Goal: Task Accomplishment & Management: Manage account settings

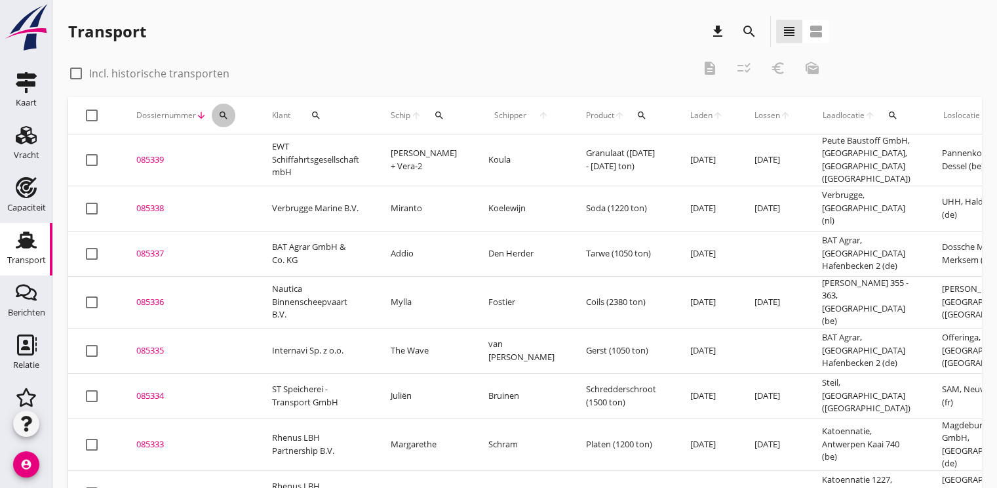
click at [221, 118] on icon "search" at bounding box center [223, 115] width 10 height 10
click at [267, 154] on input "Zoeken op dossiernummer..." at bounding box center [285, 153] width 136 height 21
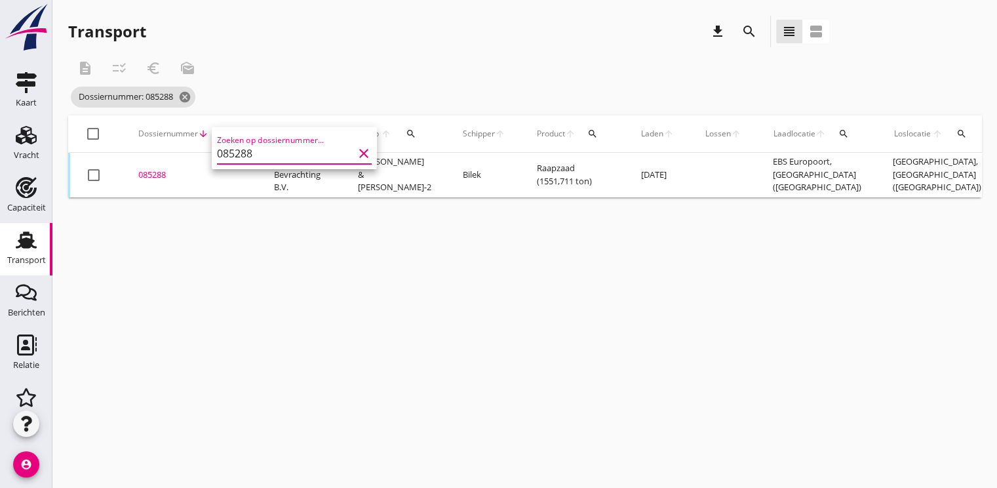
type input "085288"
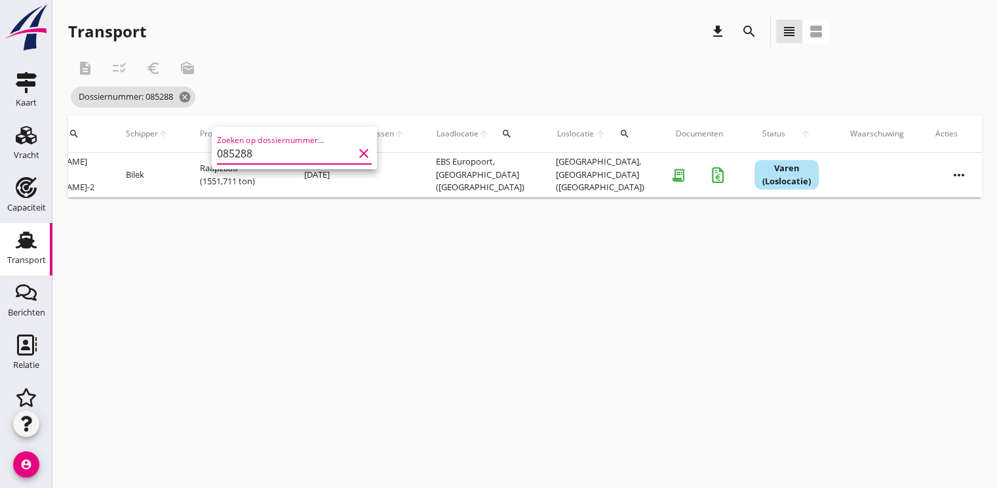
click at [948, 179] on icon "more_horiz" at bounding box center [958, 175] width 37 height 37
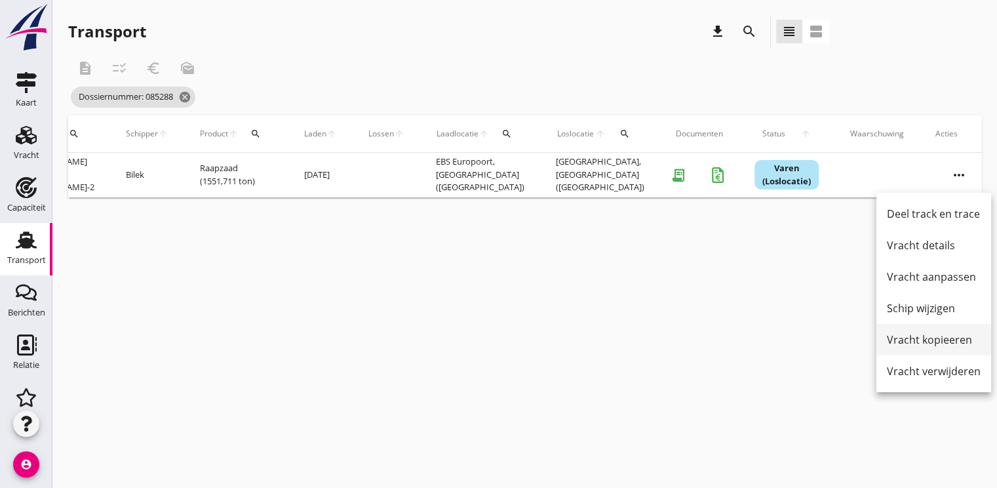
click at [907, 337] on div "Vracht kopieeren" at bounding box center [934, 340] width 94 height 16
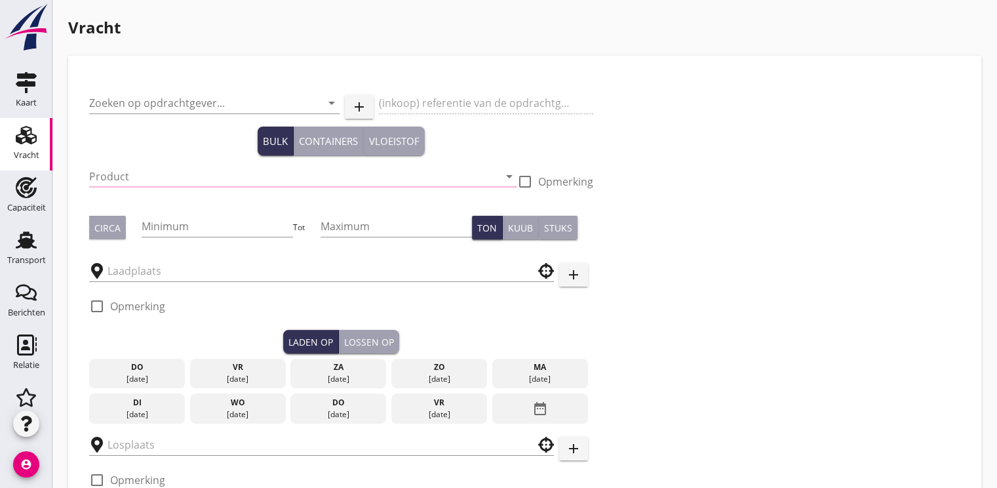
type input "Transito Bevrachting B.V."
type input "Raapzaad (1811)"
type input "1500"
type input "1550"
checkbox input "true"
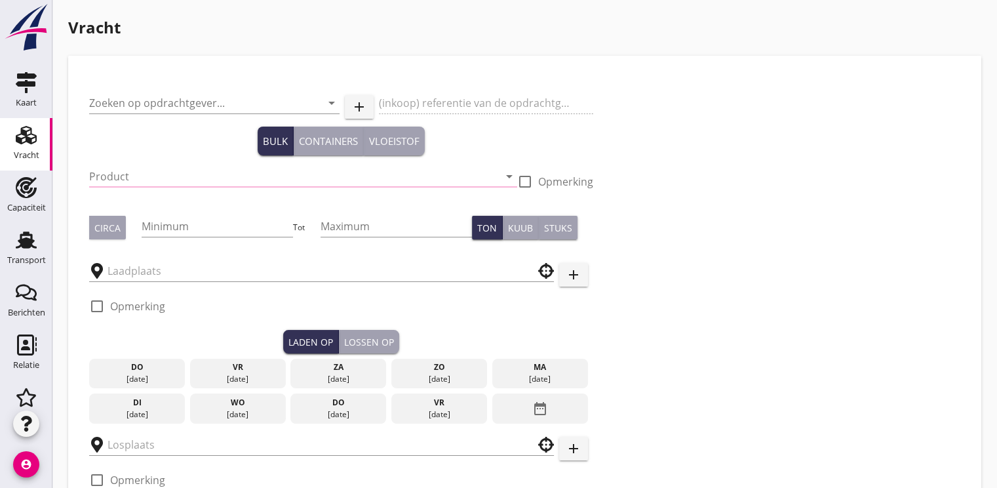
checkbox input "true"
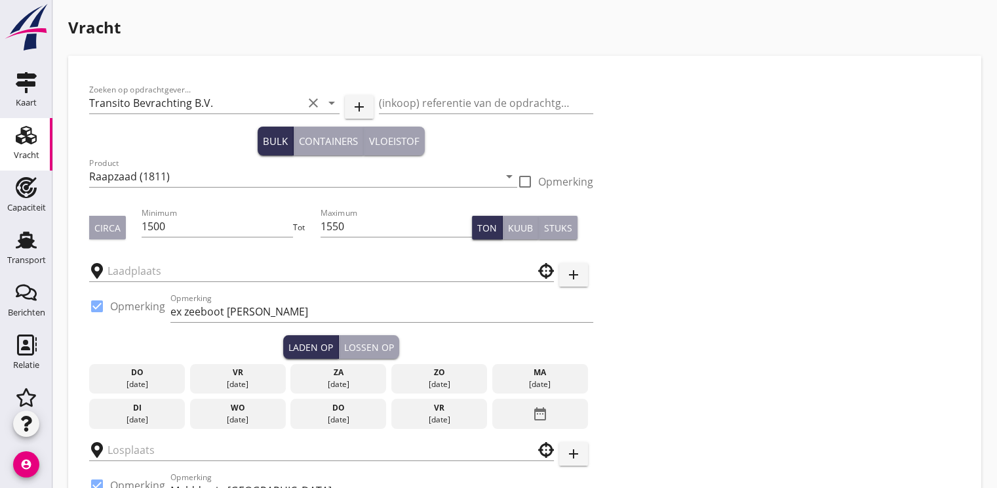
type input "EBS Europoort"
type input "Viterra"
checkbox input "true"
type input "11.75"
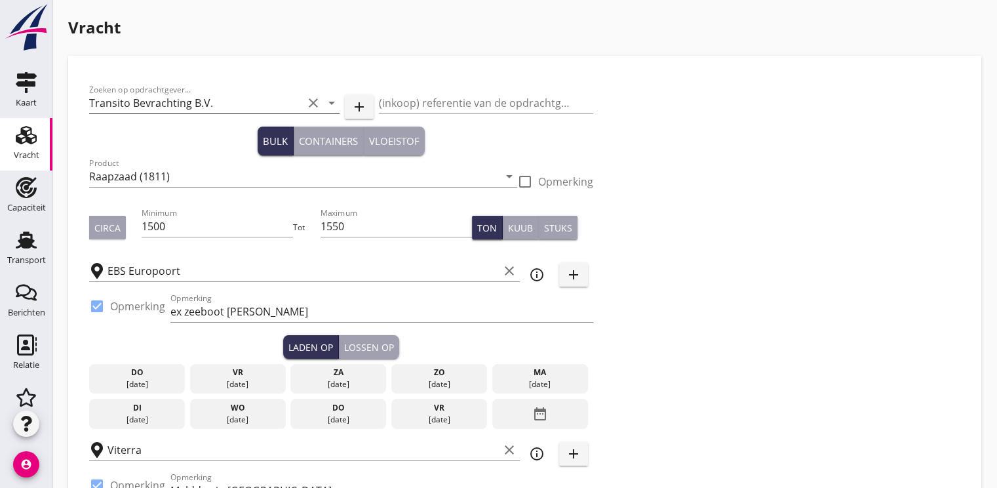
radio input "false"
checkbox input "true"
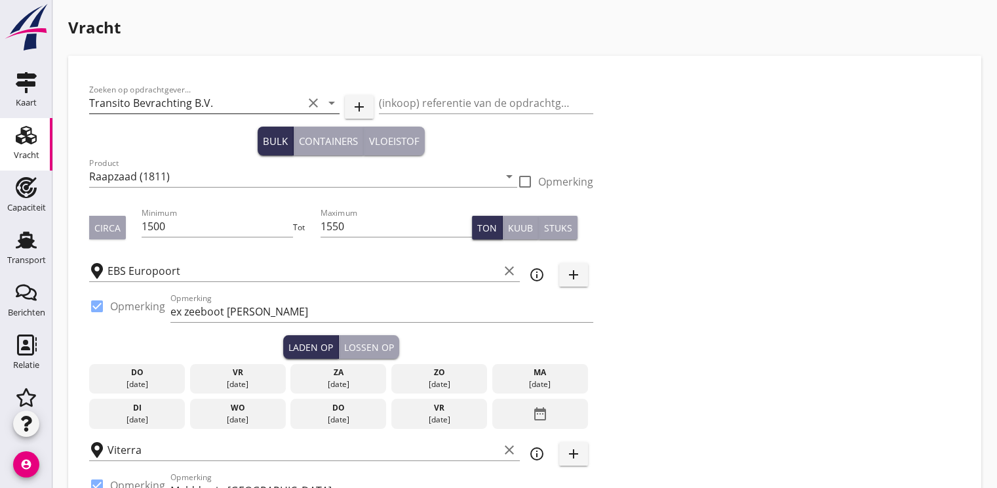
checkbox input "true"
type input "48"
type input "12.25"
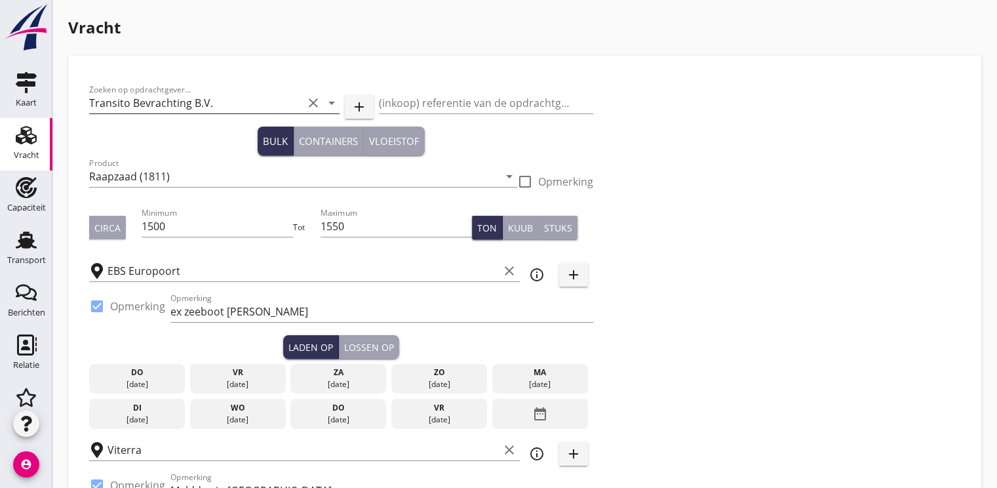
radio input "false"
checkbox input "true"
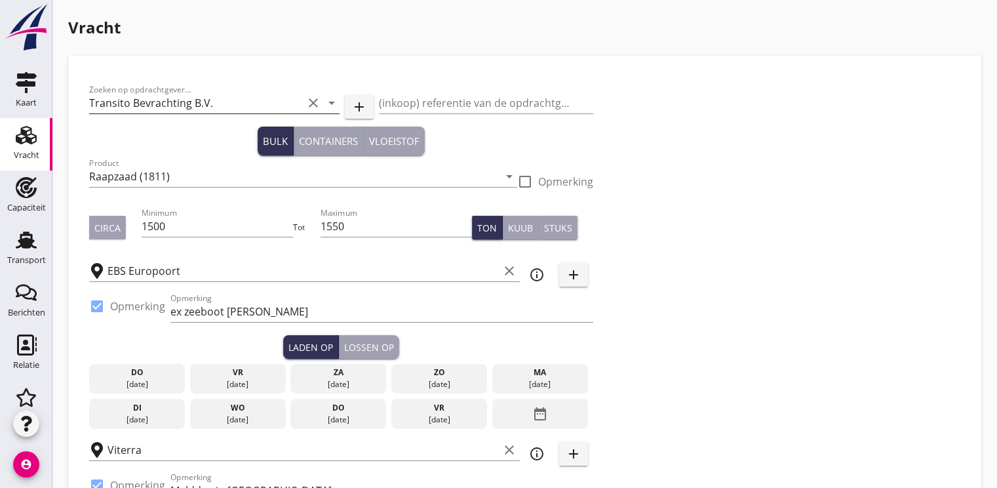
checkbox input "true"
type input "48"
click at [148, 104] on input "Transito Bevrachting B.V." at bounding box center [196, 102] width 214 height 21
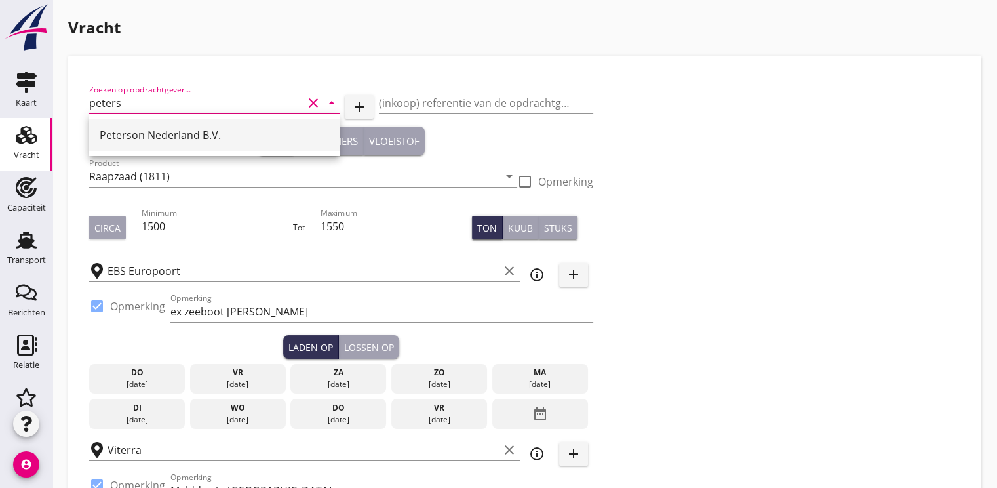
click at [153, 139] on div "Peterson Nederland B.V." at bounding box center [214, 135] width 229 height 16
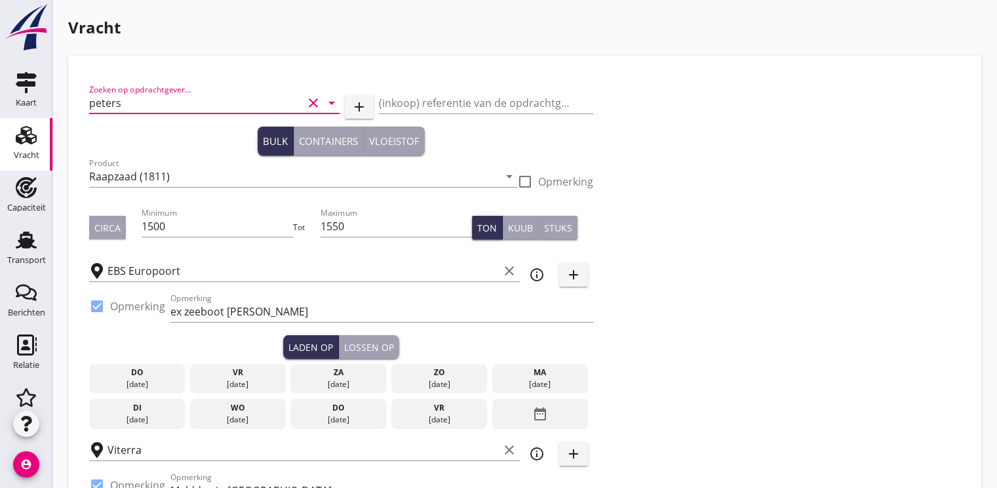
type input "Peterson Nederland B.V."
drag, startPoint x: 212, startPoint y: 236, endPoint x: 186, endPoint y: 236, distance: 26.2
click at [186, 236] on div "Minimum 1500" at bounding box center [218, 226] width 152 height 21
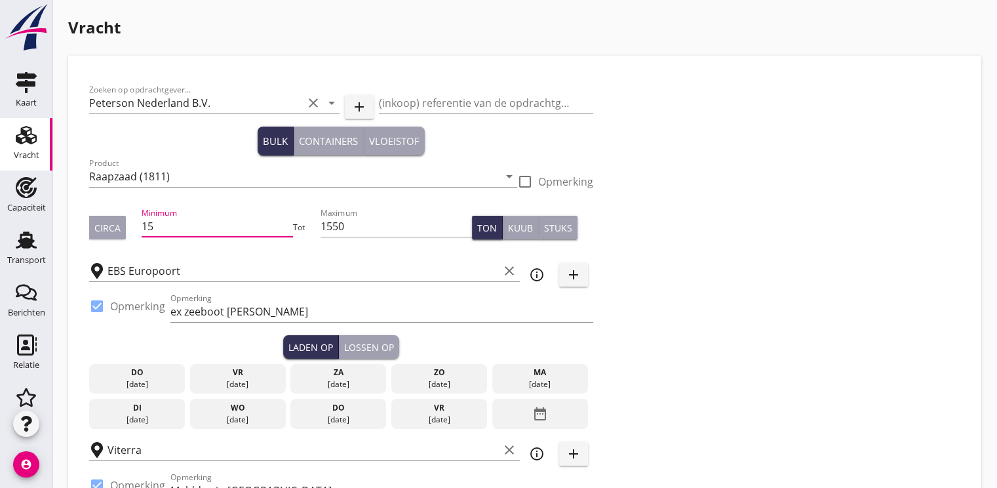
type input "1"
type input "600"
click at [345, 231] on input "1550" at bounding box center [396, 226] width 152 height 21
type input "1"
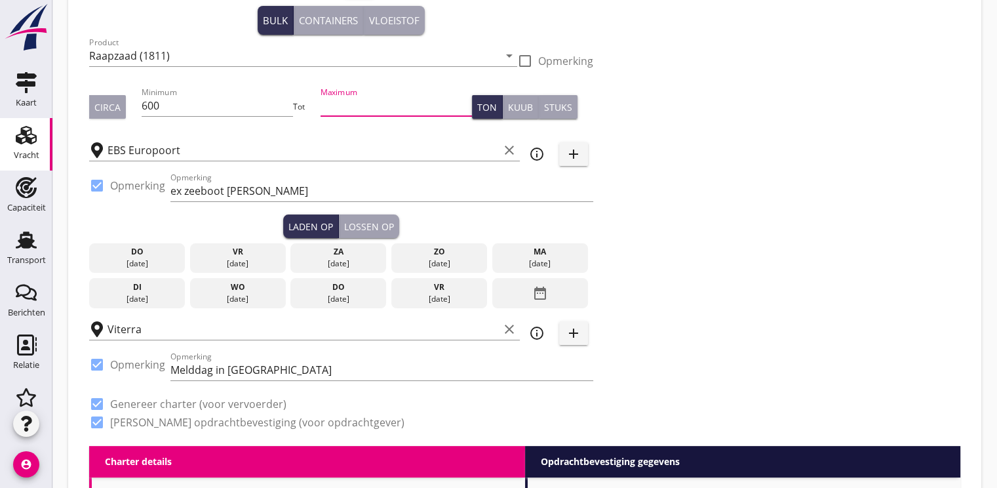
scroll to position [197, 0]
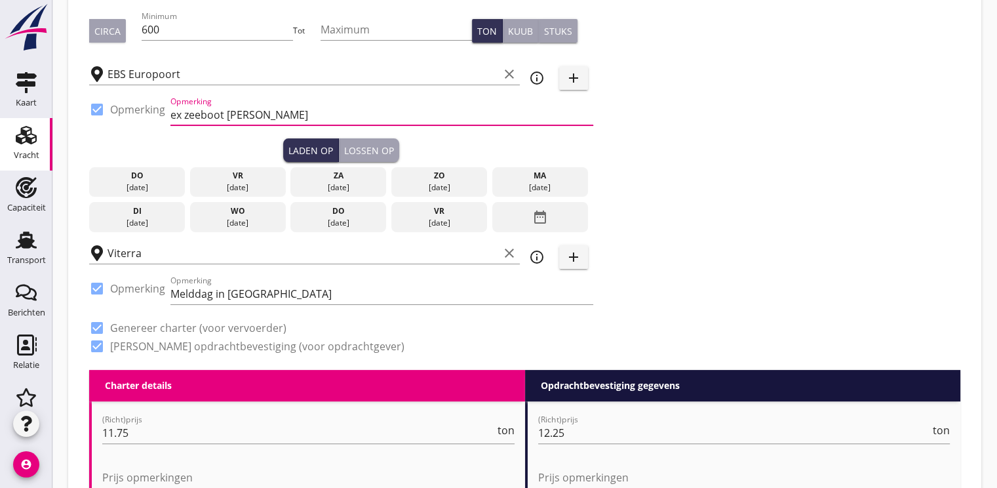
click at [225, 114] on input "ex zeeboot Zheng Zhi'" at bounding box center [381, 114] width 423 height 21
type input "ex zeeboot Aretusa oder Zheng FanZheng Zhi'"
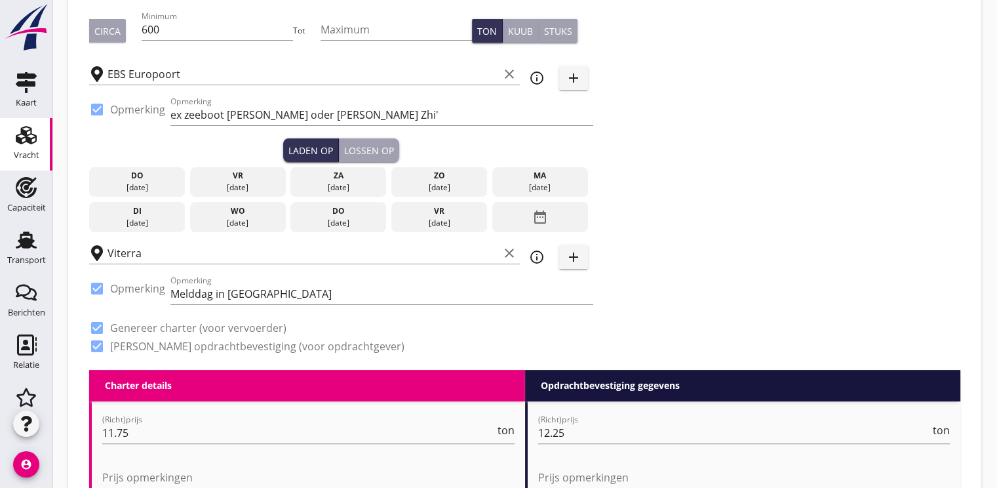
click at [545, 181] on div "ma" at bounding box center [539, 176] width 89 height 12
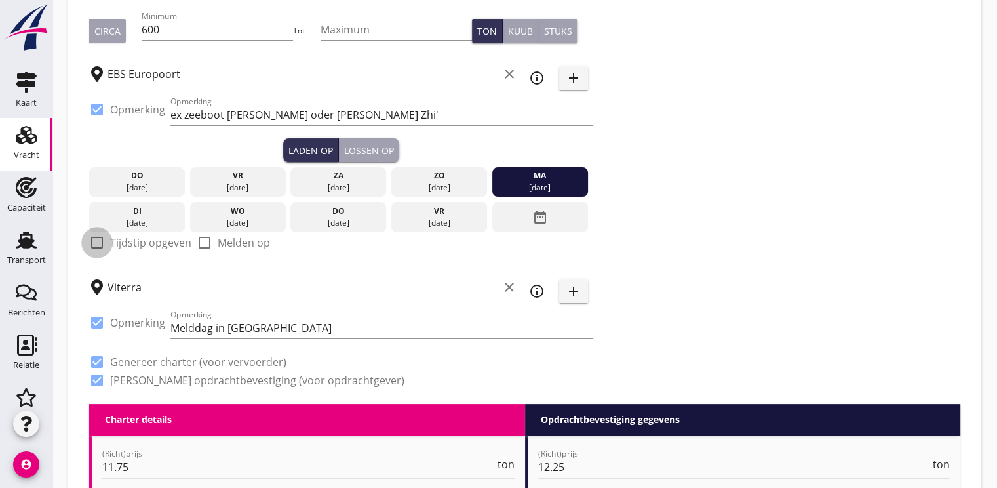
click at [100, 246] on div at bounding box center [97, 242] width 22 height 22
checkbox input "true"
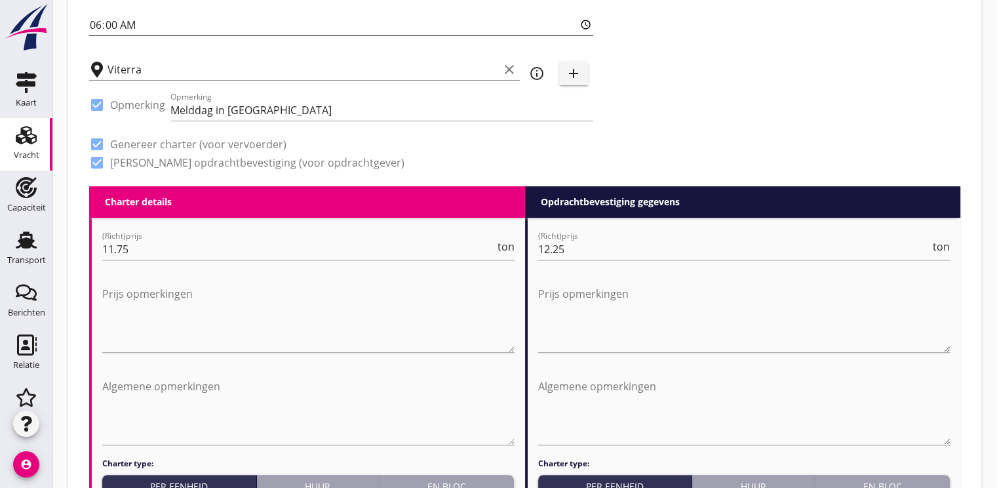
scroll to position [524, 0]
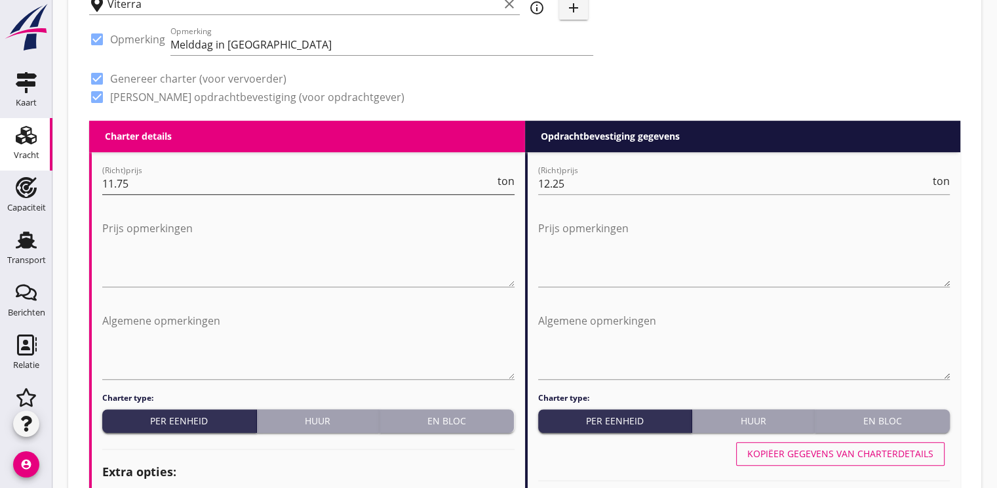
click at [148, 187] on input "11.75" at bounding box center [298, 183] width 392 height 21
type input "1"
type input "13.00"
click at [575, 185] on input "12.25" at bounding box center [734, 183] width 392 height 21
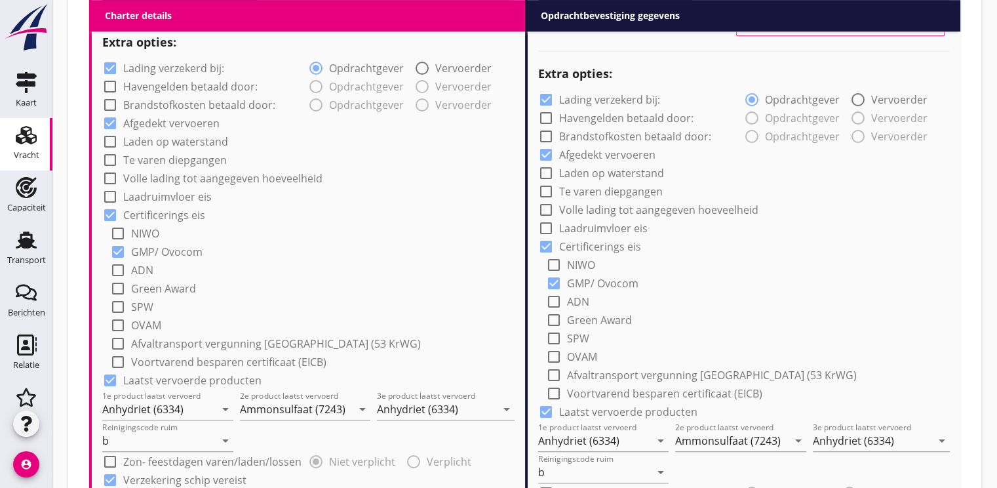
scroll to position [1048, 0]
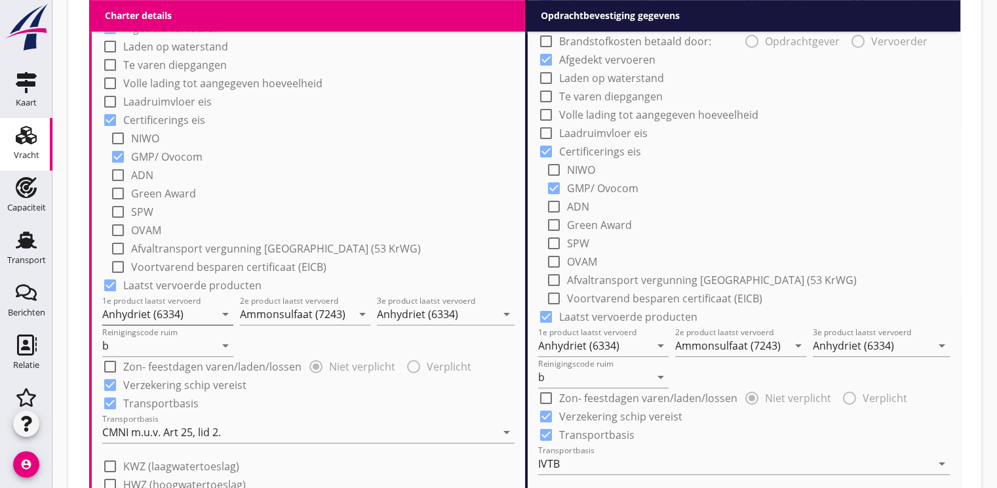
type input "14.25"
click at [168, 310] on input "Anhydriet (6334)" at bounding box center [158, 313] width 113 height 21
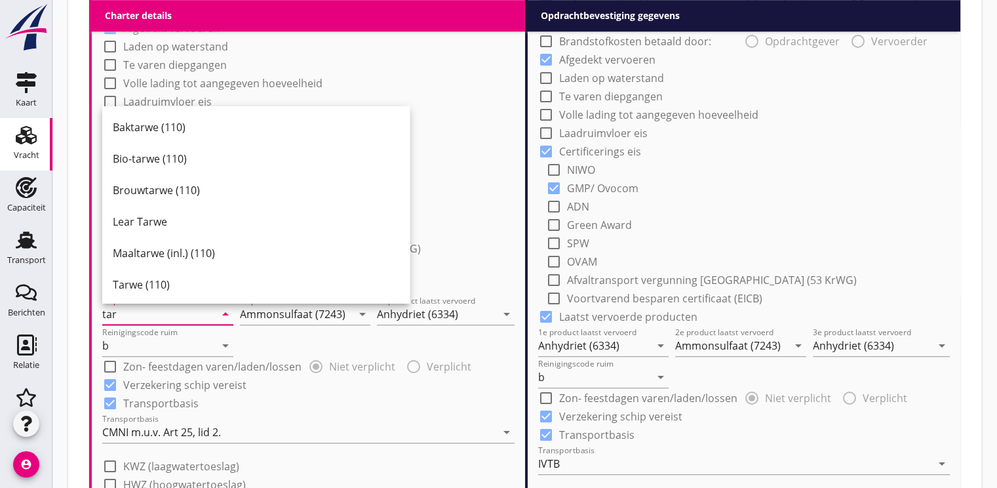
drag, startPoint x: 150, startPoint y: 292, endPoint x: 194, endPoint y: 304, distance: 45.5
click at [150, 292] on div "Tarwe (110)" at bounding box center [256, 284] width 286 height 31
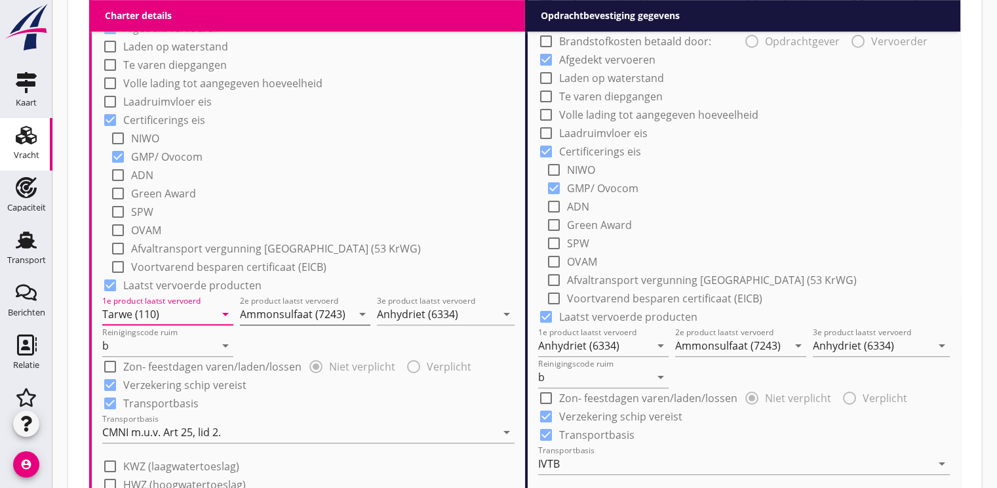
type input "Tarwe (110)"
click at [275, 320] on input "Ammonsulfaat (7243)" at bounding box center [296, 313] width 113 height 21
click at [317, 317] on input "raapschroot" at bounding box center [296, 313] width 113 height 21
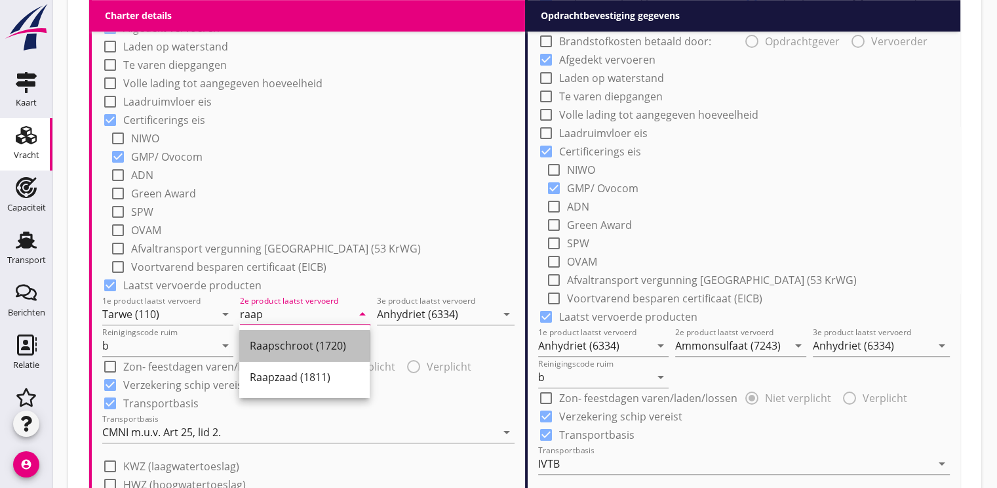
click at [334, 337] on div "Raapschroot (1720)" at bounding box center [304, 345] width 109 height 16
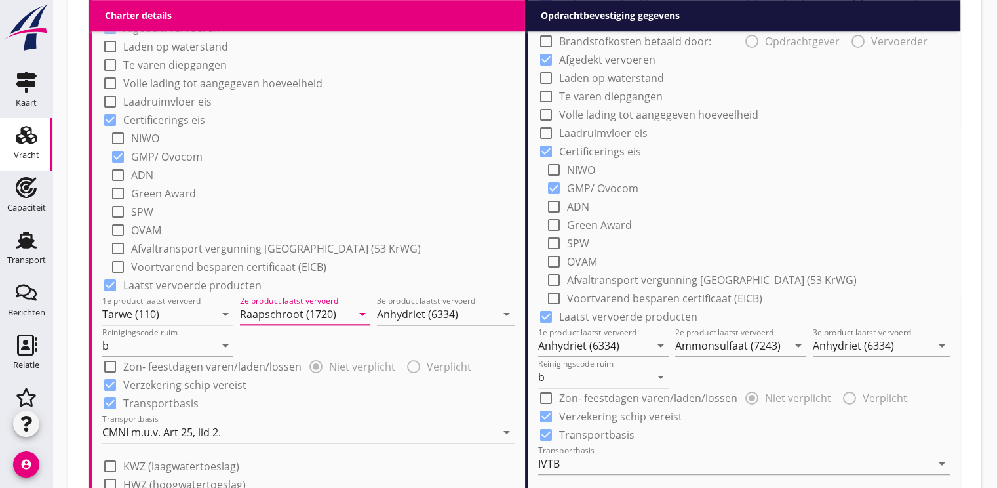
type input "Raapschroot (1720)"
click at [400, 316] on input "Anhydriet (6334)" at bounding box center [436, 313] width 119 height 21
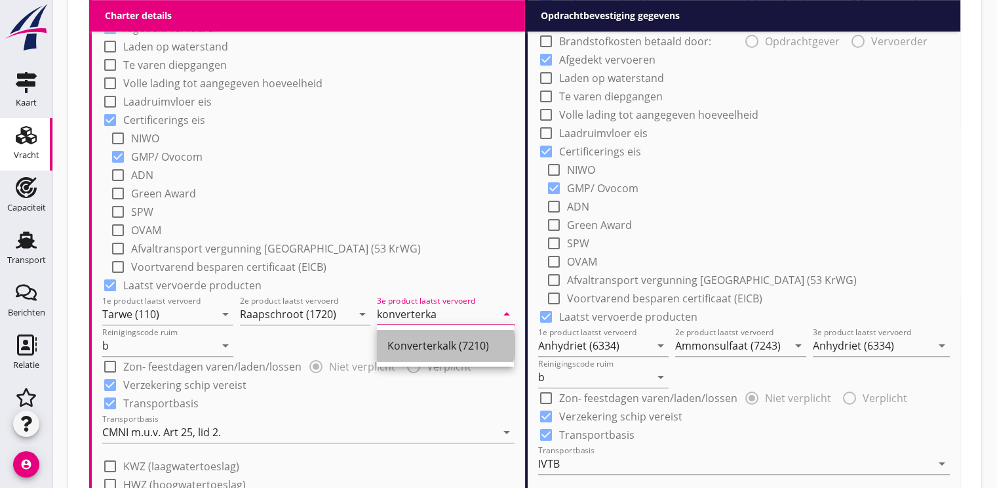
click at [428, 343] on div "Konverterkalk (7210)" at bounding box center [445, 345] width 116 height 16
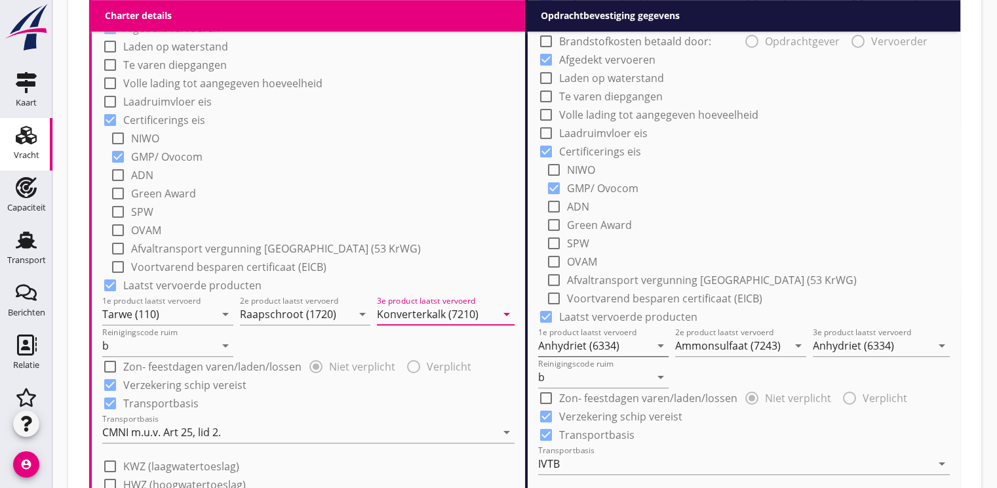
type input "Konverterkalk (7210)"
click at [583, 344] on input "Anhydriet (6334)" at bounding box center [594, 345] width 113 height 21
type input "tarwew"
click at [700, 343] on input "Ammonsulfaat (7243)" at bounding box center [731, 345] width 113 height 21
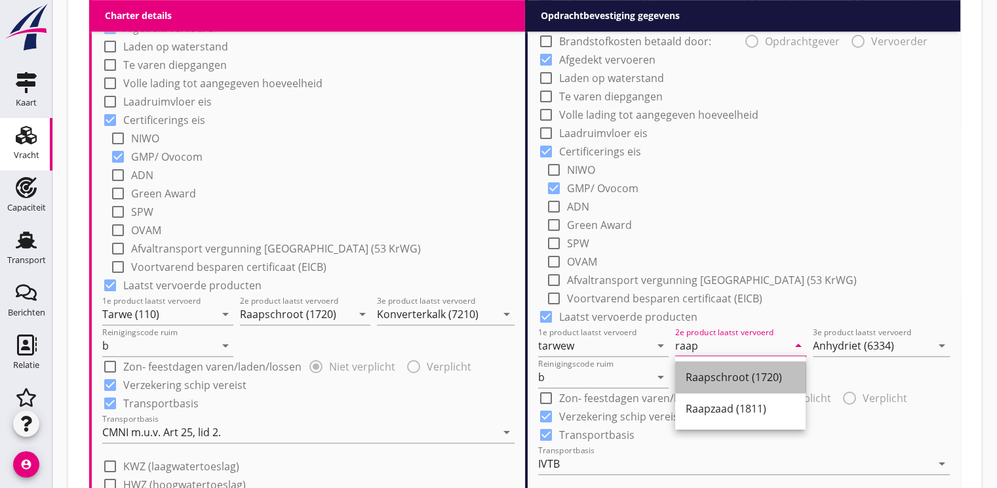
click at [696, 375] on div "Raapschroot (1720)" at bounding box center [739, 377] width 109 height 16
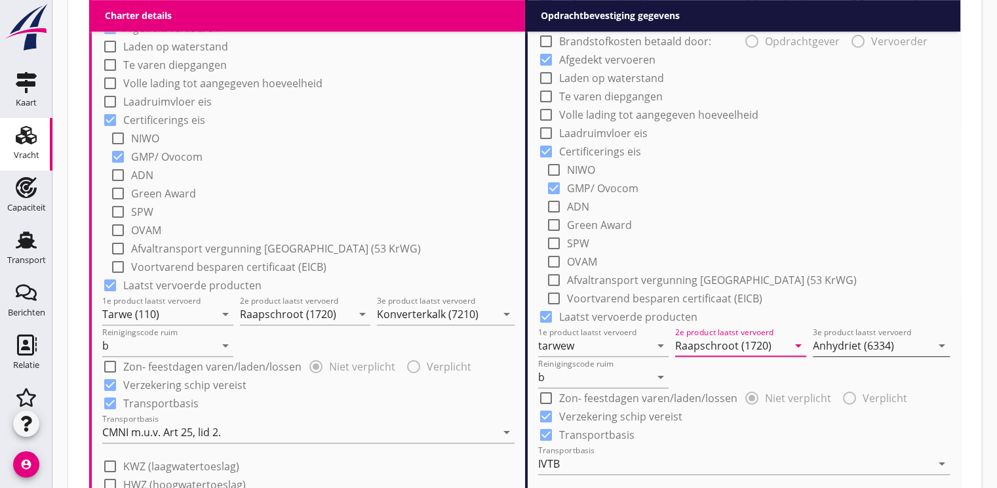
type input "Raapschroot (1720)"
click at [820, 345] on input "Anhydriet (6334)" at bounding box center [872, 345] width 119 height 21
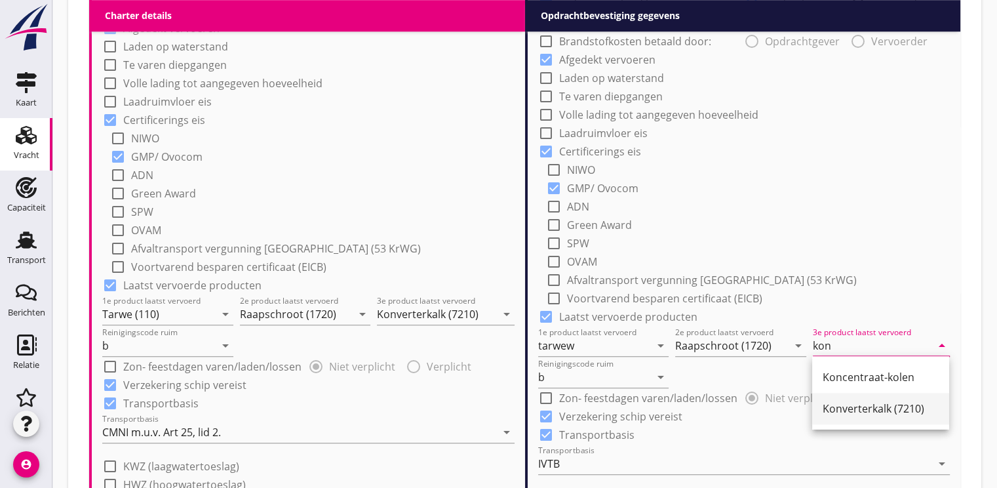
click at [844, 411] on div "Konverterkalk (7210)" at bounding box center [880, 408] width 116 height 16
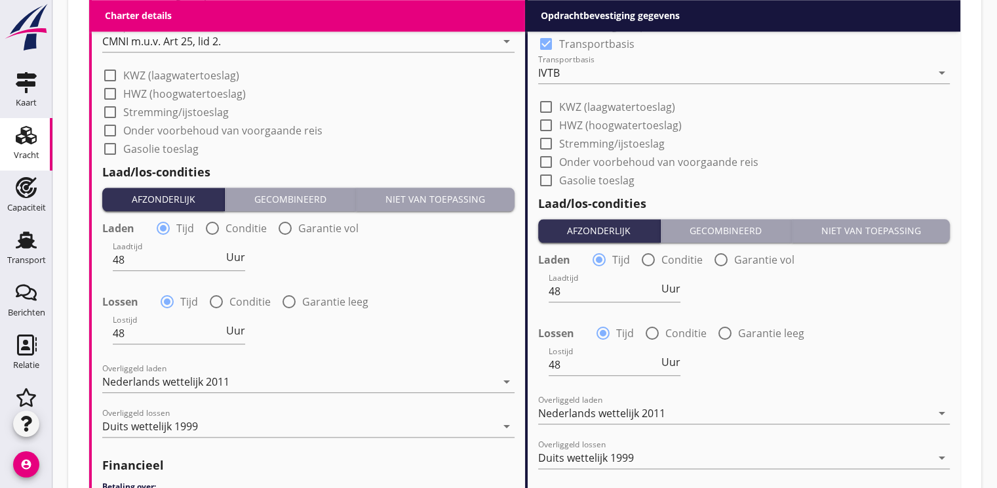
scroll to position [1442, 0]
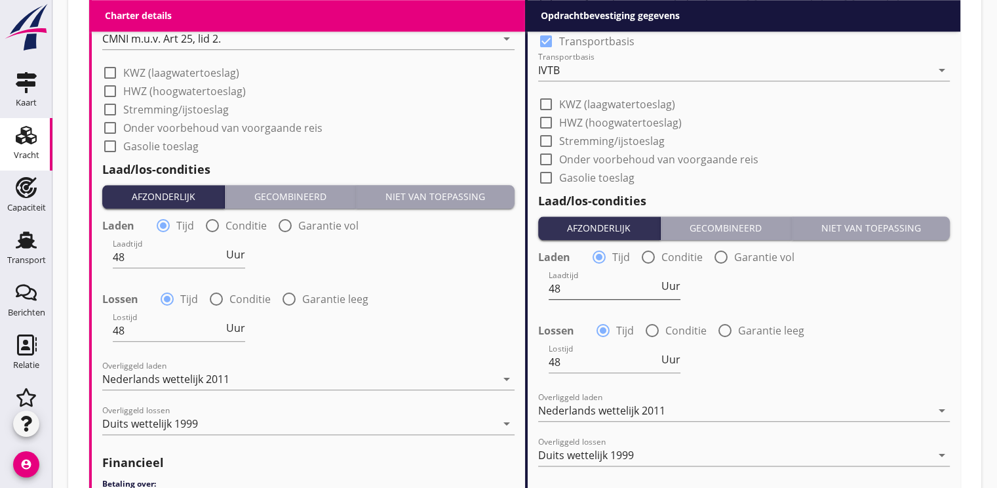
type input "Konverterkalk (7210)"
click at [584, 293] on input "48" at bounding box center [603, 288] width 111 height 21
type input "4"
type input "36"
click at [587, 363] on input "48" at bounding box center [603, 361] width 111 height 21
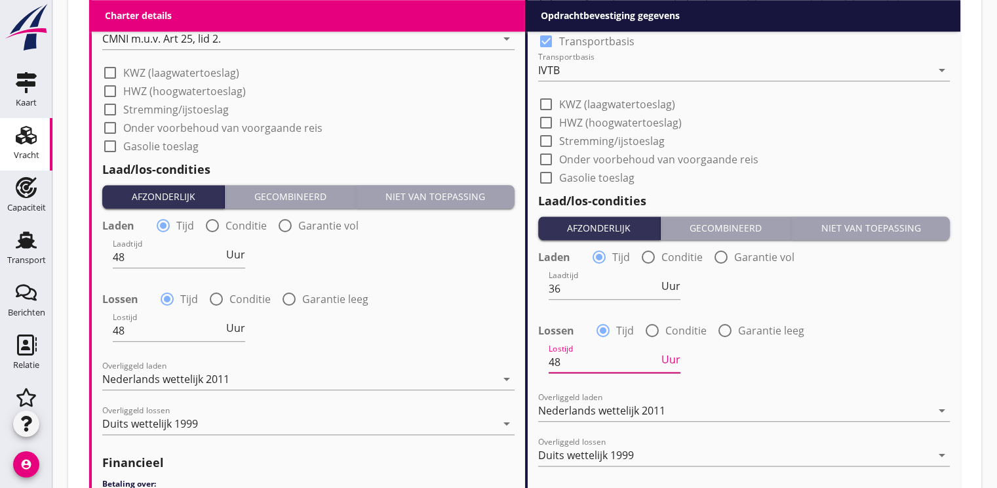
type input "4"
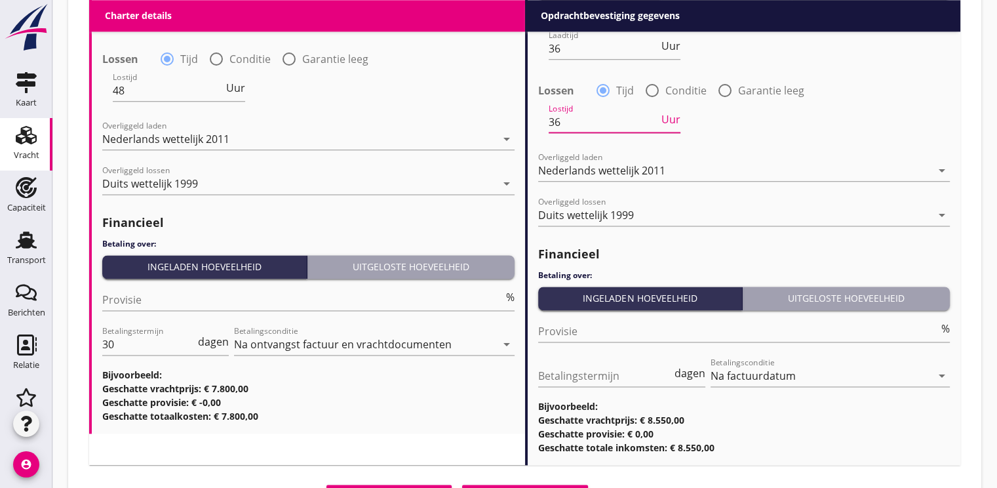
scroll to position [1704, 0]
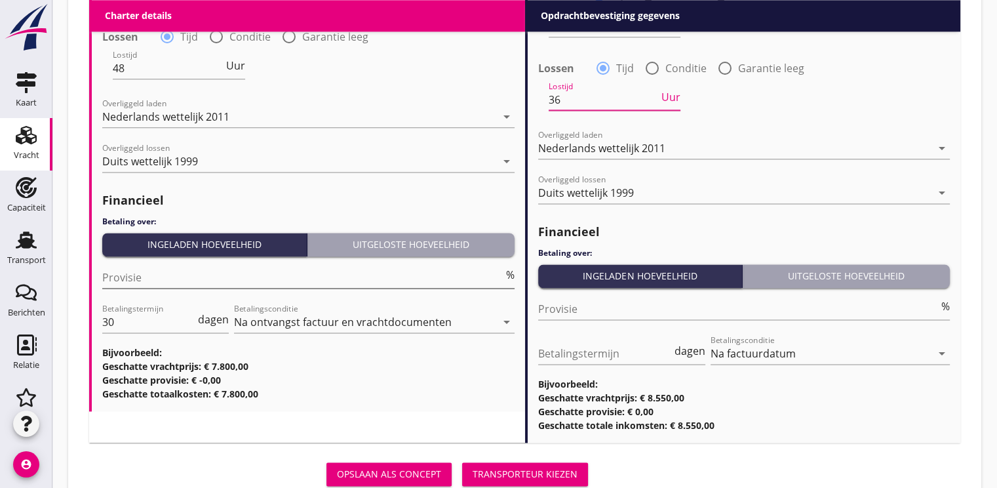
type input "36"
click at [128, 277] on input "Provisie" at bounding box center [302, 277] width 401 height 21
type input "5"
click at [512, 470] on div "Transporteur kiezen" at bounding box center [524, 474] width 105 height 14
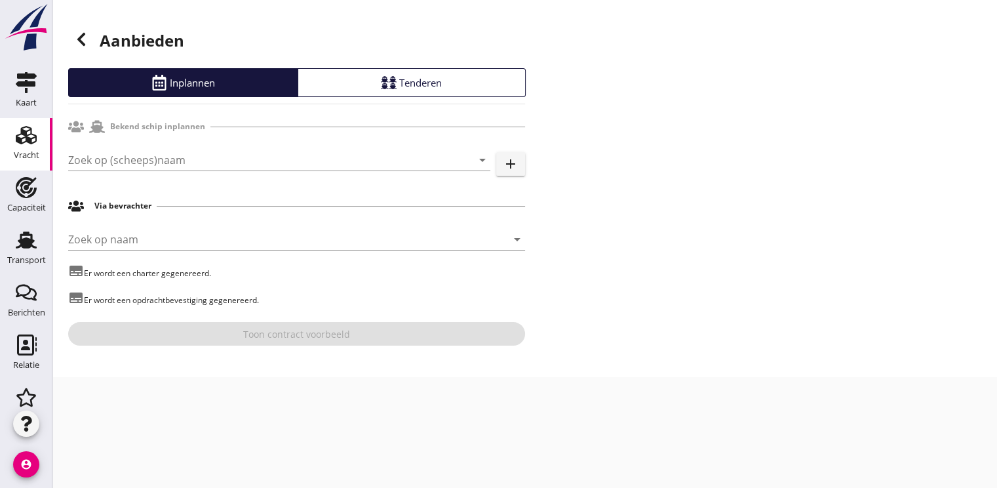
click at [84, 43] on use at bounding box center [81, 39] width 8 height 13
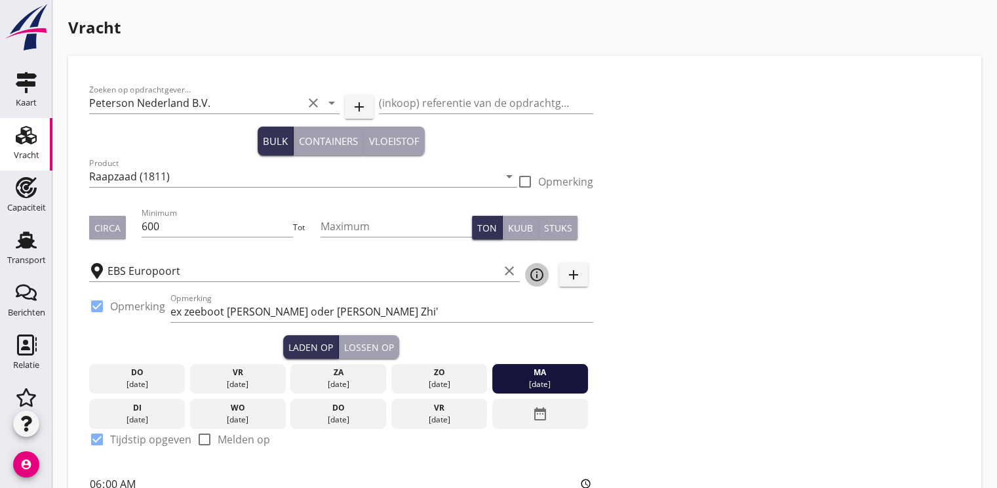
click at [541, 277] on icon "info_outline" at bounding box center [537, 275] width 16 height 16
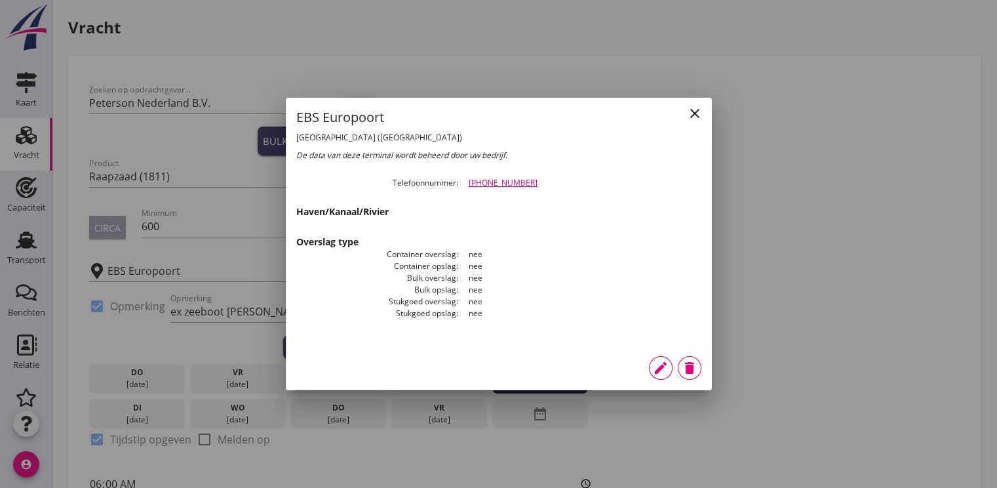
click at [702, 114] on div "close" at bounding box center [695, 113] width 24 height 16
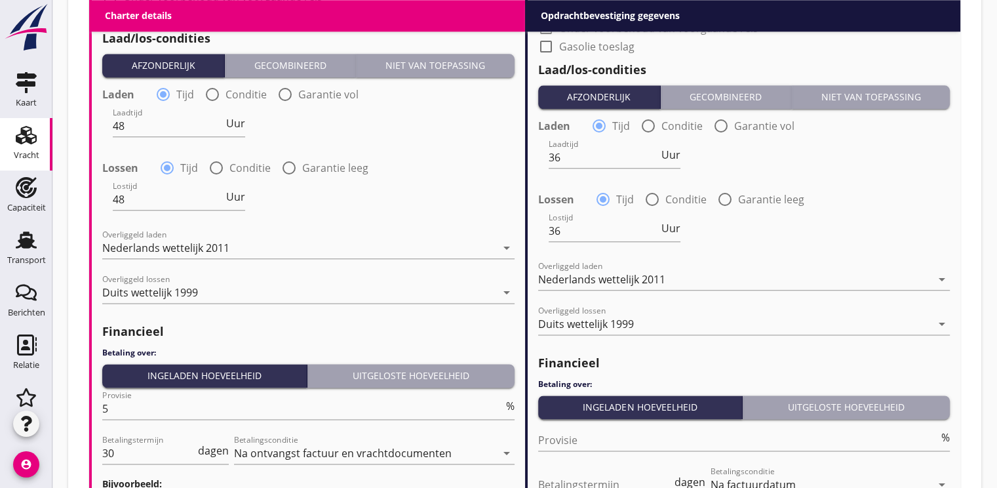
scroll to position [1747, 0]
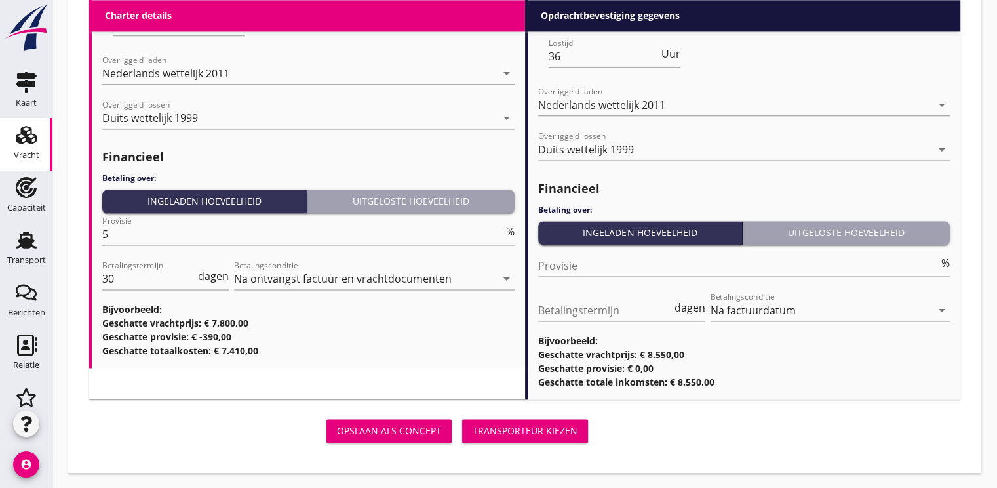
click at [543, 432] on div "Transporteur kiezen" at bounding box center [524, 430] width 105 height 14
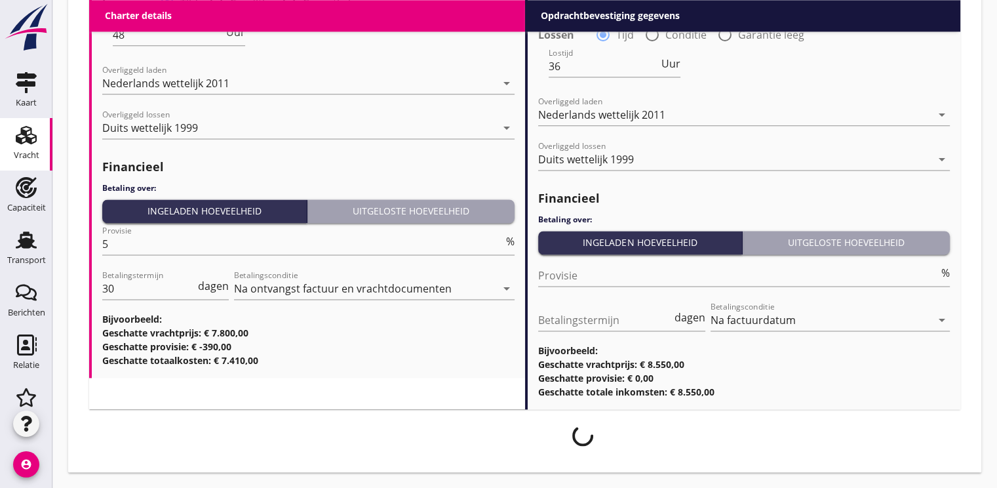
scroll to position [1736, 0]
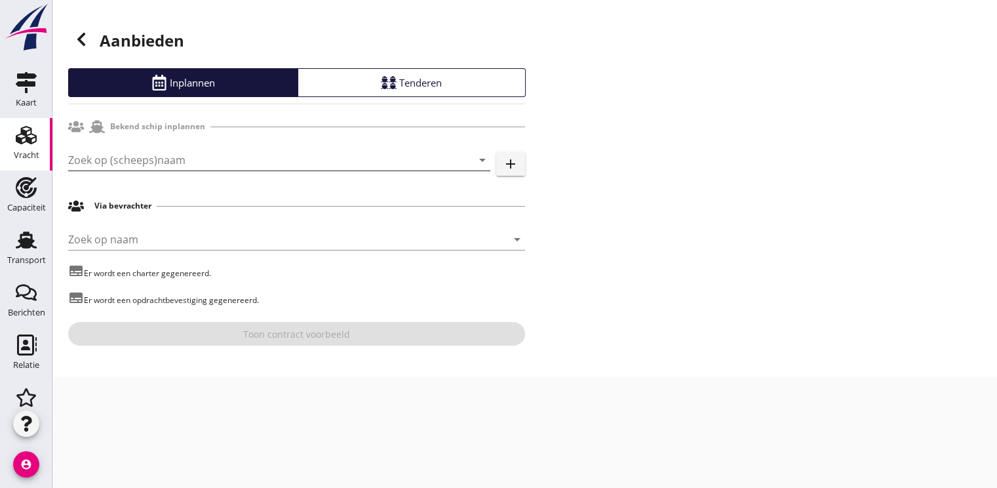
click at [124, 165] on input "Zoek op (scheeps)naam" at bounding box center [260, 159] width 385 height 21
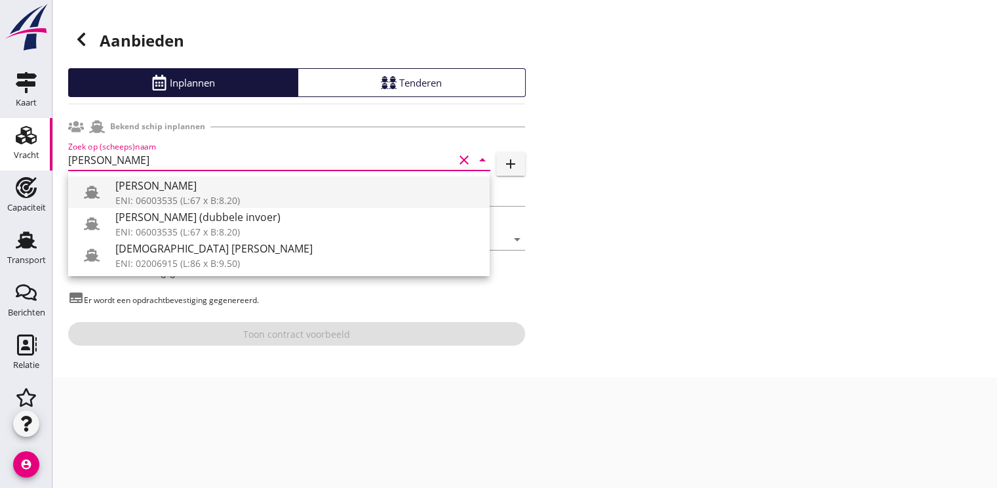
click at [161, 189] on div "[PERSON_NAME]" at bounding box center [297, 186] width 364 height 16
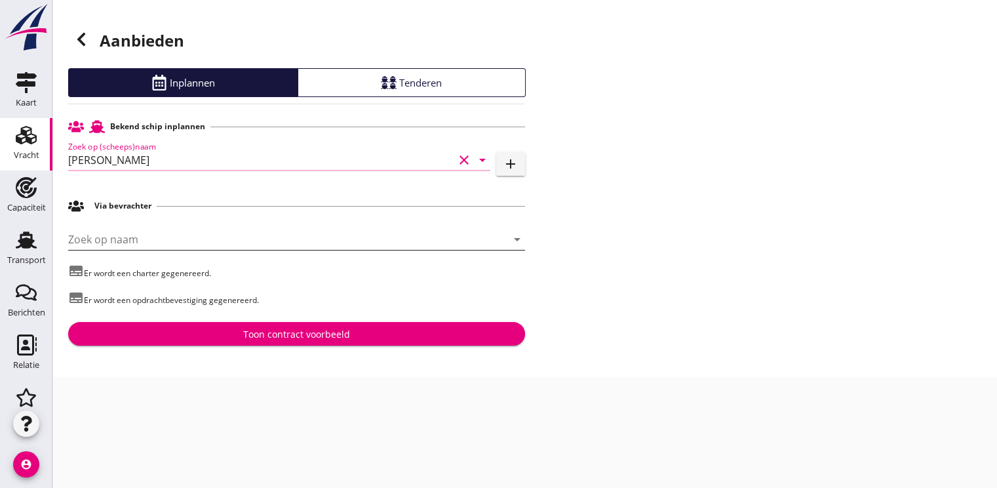
type input "[PERSON_NAME]"
click at [110, 241] on input "Zoek op naam" at bounding box center [278, 239] width 420 height 21
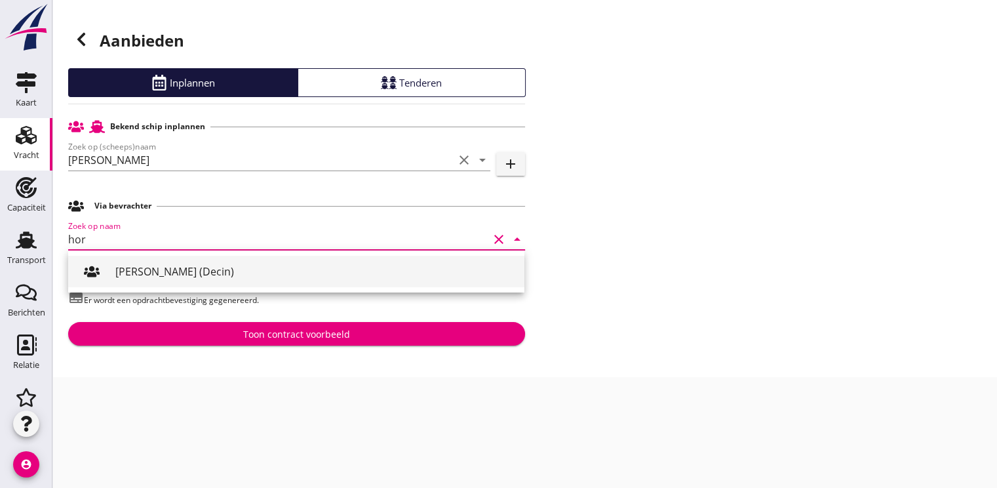
click at [145, 270] on div "Ivan Horyna (Decin)" at bounding box center [314, 271] width 398 height 16
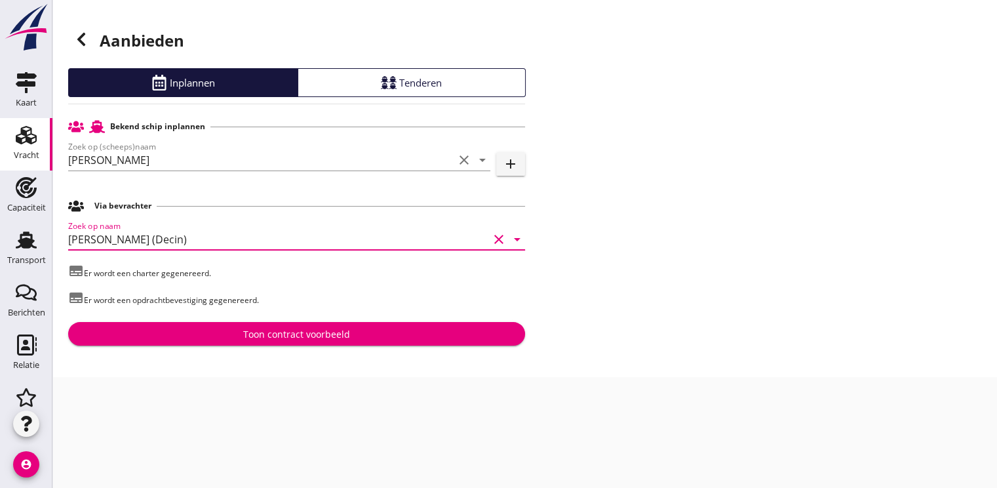
type input "Ivan Horyna (Decin)"
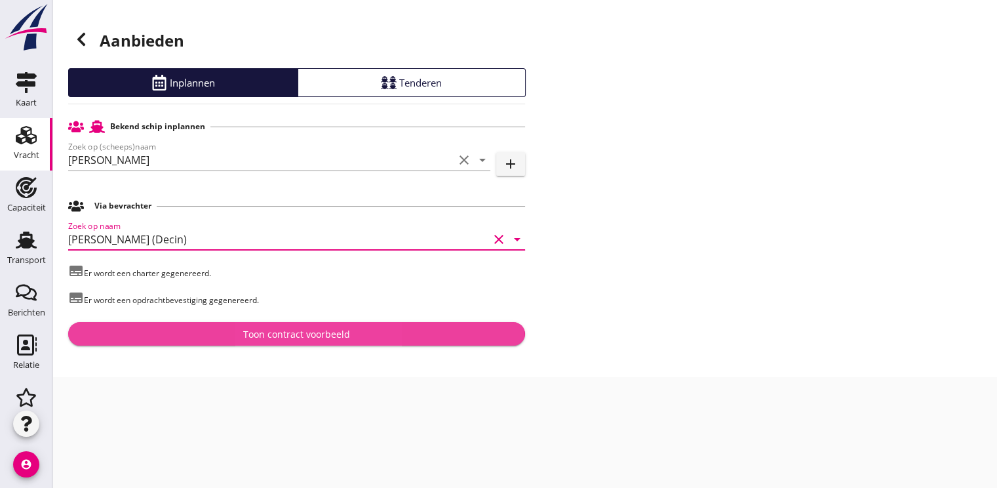
click at [250, 334] on div "Toon contract voorbeeld" at bounding box center [296, 334] width 107 height 14
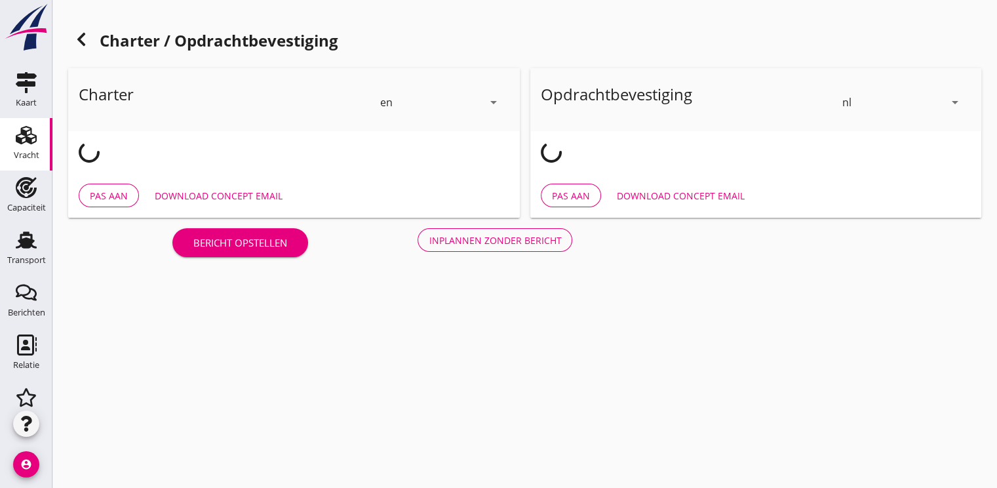
click at [498, 99] on icon "arrow_drop_down" at bounding box center [493, 102] width 16 height 16
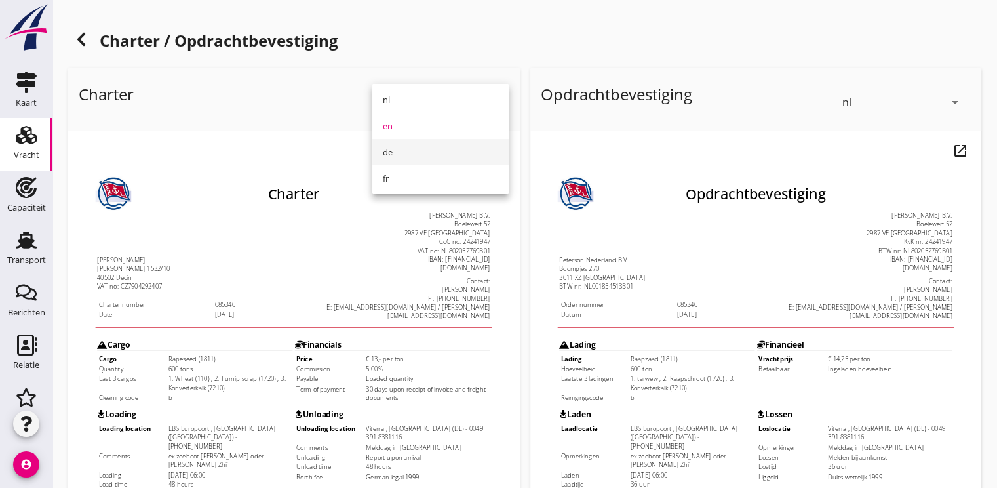
click at [419, 158] on div "de" at bounding box center [440, 152] width 115 height 16
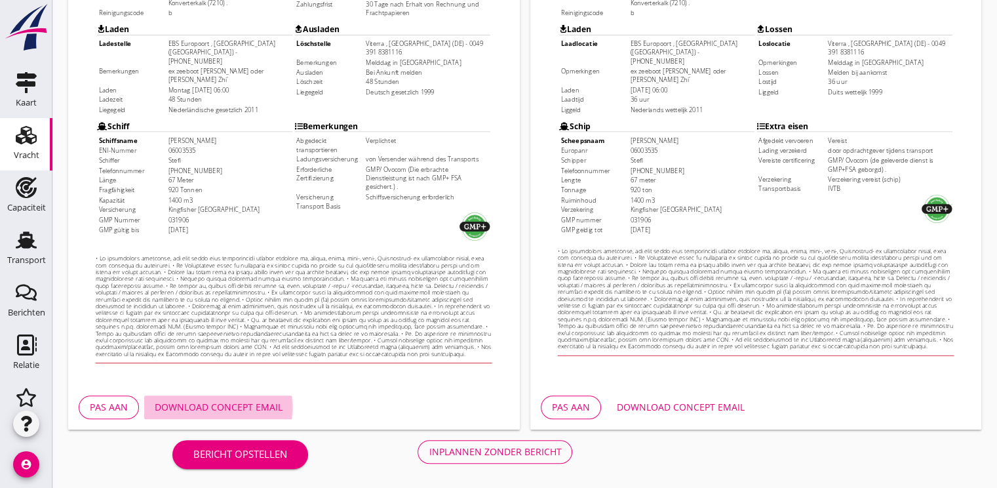
click at [252, 414] on button "Download concept email" at bounding box center [218, 407] width 149 height 24
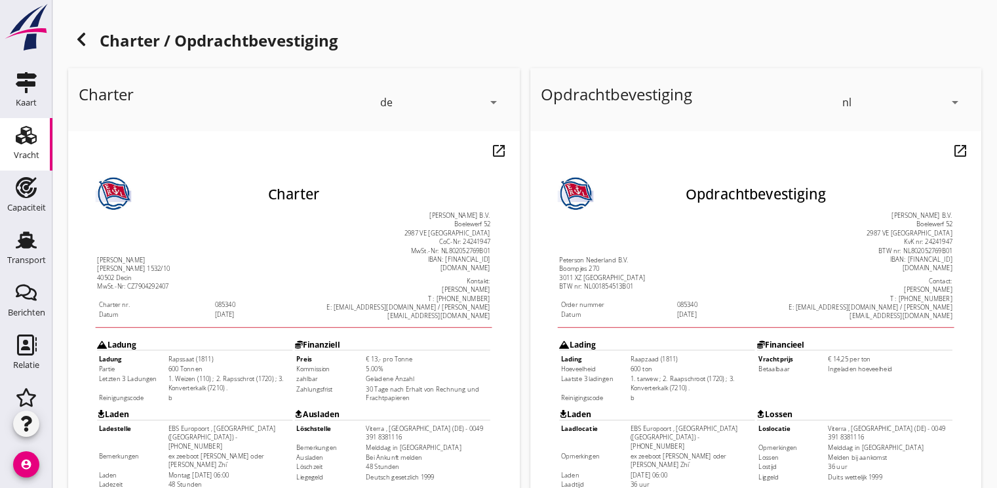
scroll to position [385, 0]
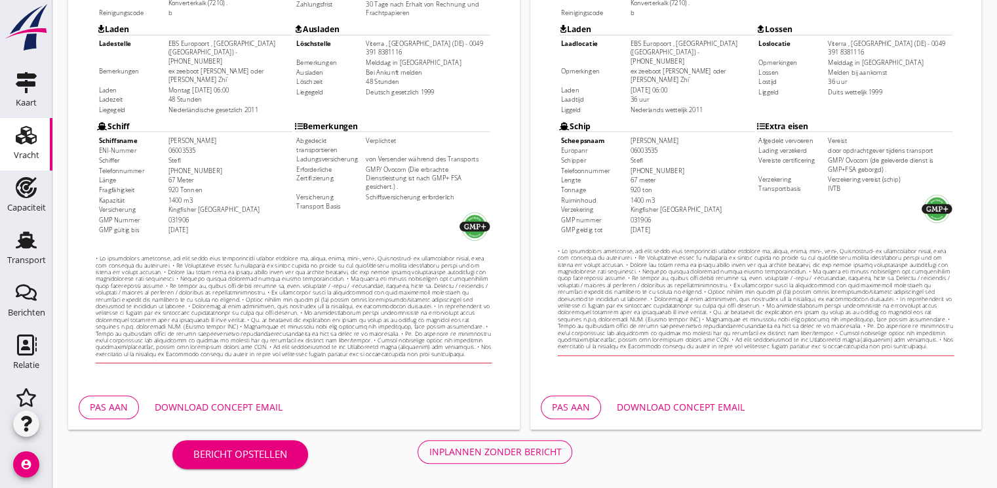
click at [520, 454] on div "Inplannen zonder bericht" at bounding box center [495, 451] width 132 height 14
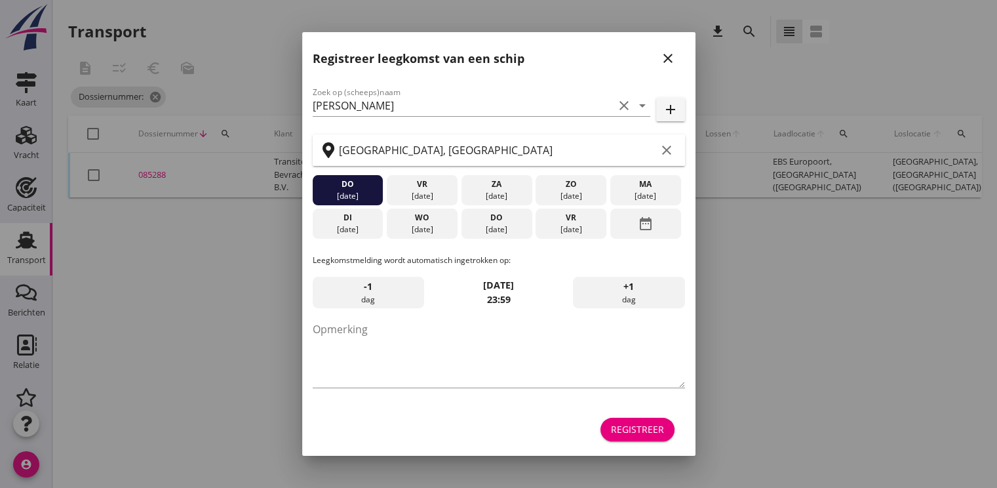
click at [640, 423] on div "Registreer" at bounding box center [637, 429] width 53 height 14
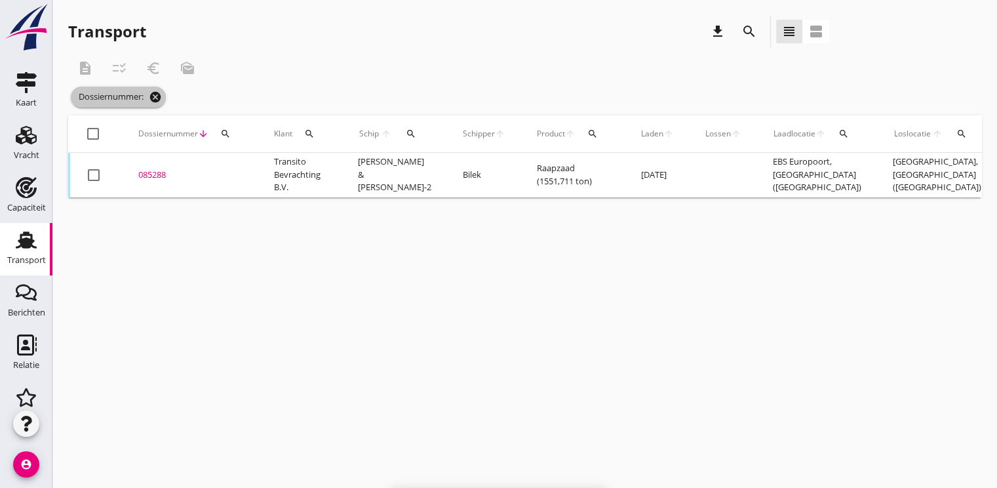
click at [162, 94] on icon "cancel" at bounding box center [155, 96] width 13 height 13
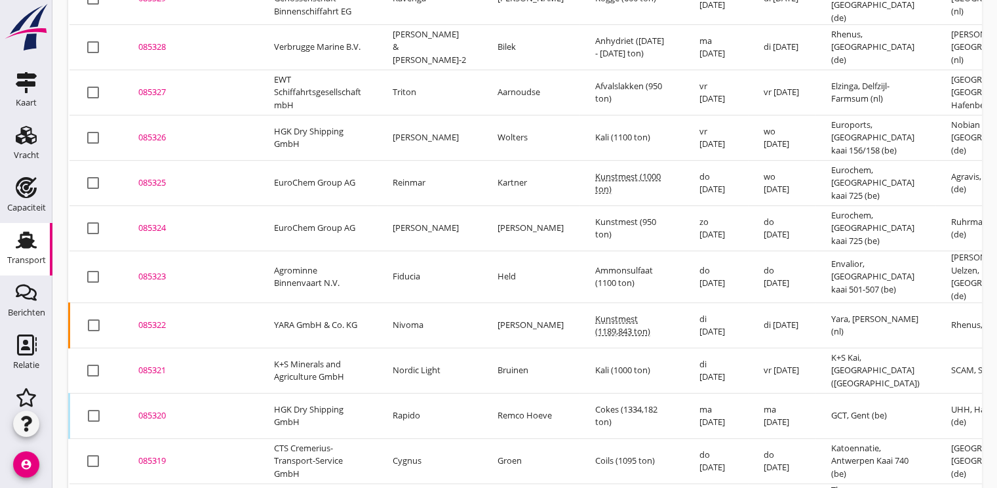
scroll to position [687, 0]
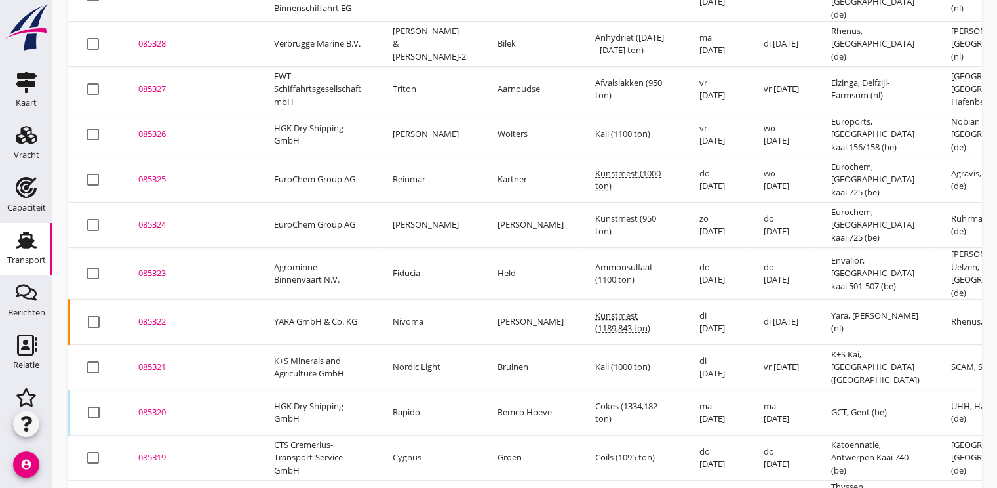
click at [157, 315] on div "085322" at bounding box center [190, 321] width 104 height 13
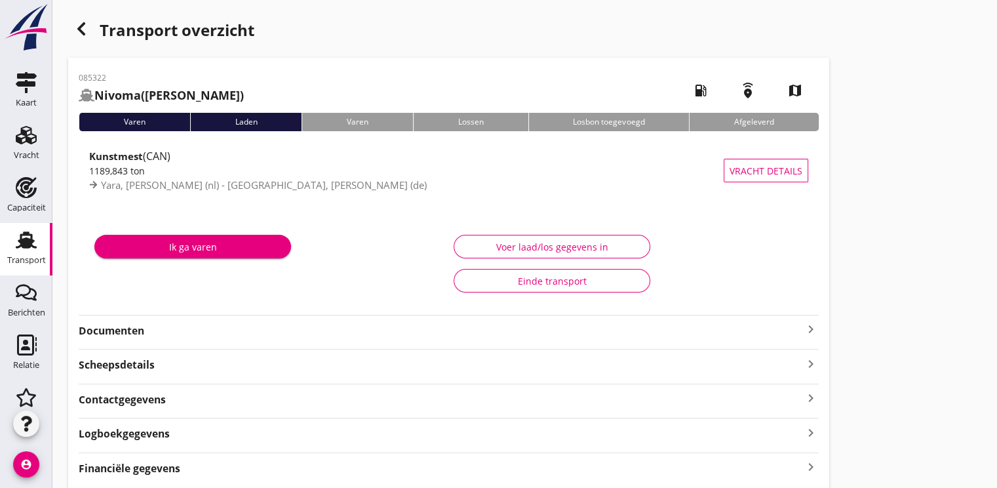
click at [107, 330] on strong "Documenten" at bounding box center [441, 330] width 724 height 15
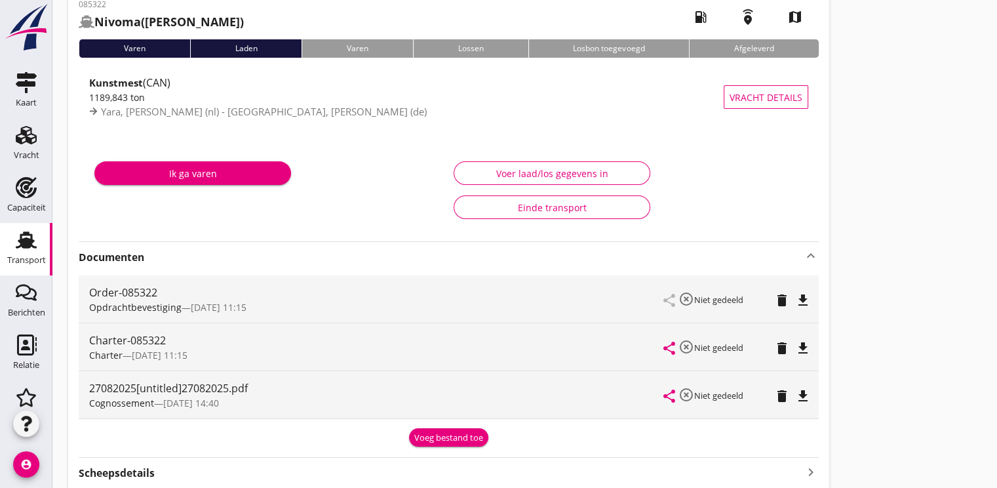
scroll to position [197, 0]
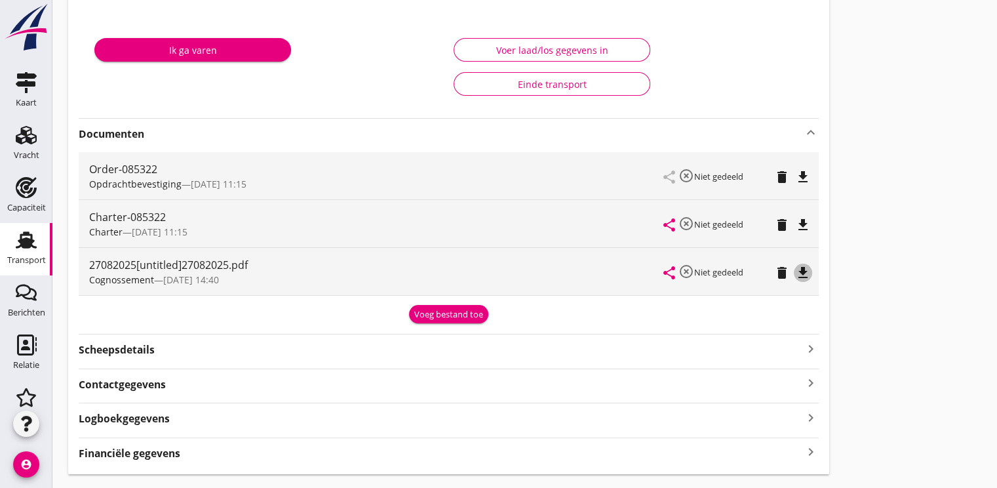
click at [797, 277] on icon "file_download" at bounding box center [803, 273] width 16 height 16
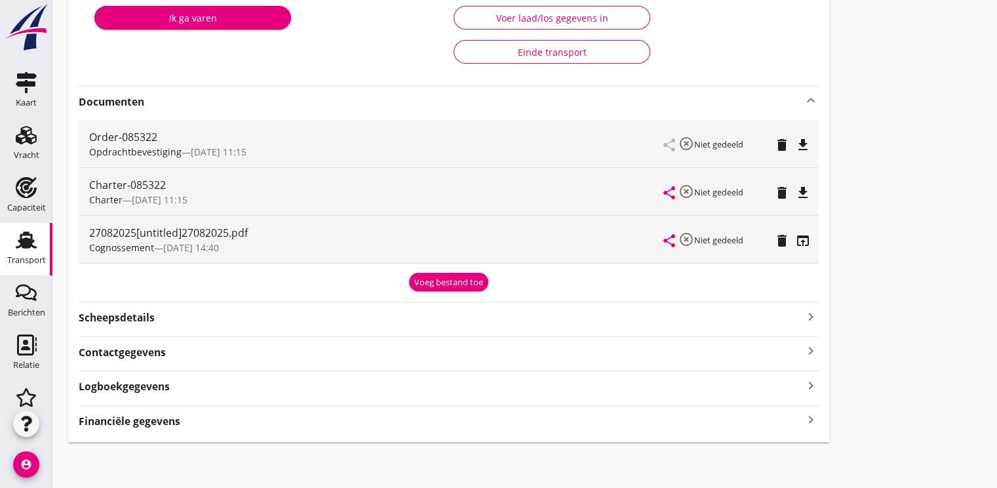
click at [141, 423] on strong "Financiële gegevens" at bounding box center [130, 420] width 102 height 15
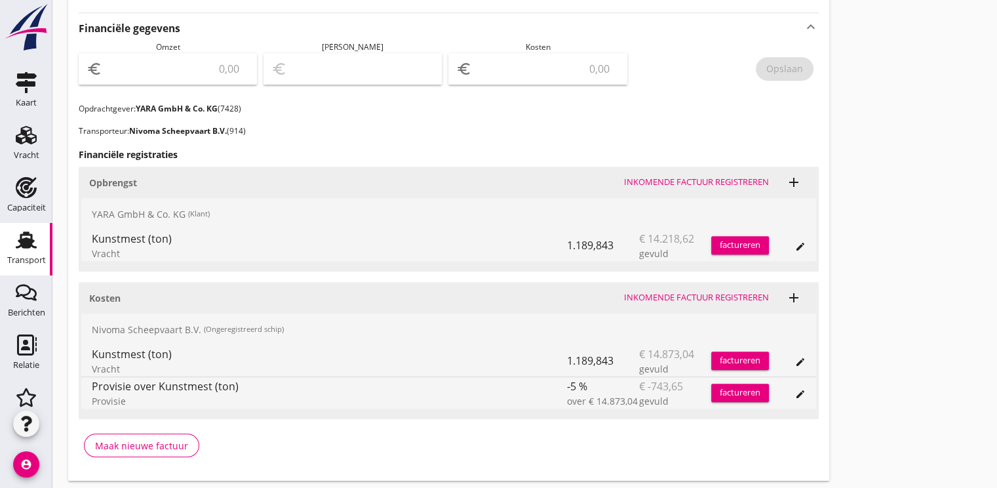
scroll to position [622, 0]
click at [740, 241] on div "factureren" at bounding box center [740, 244] width 58 height 13
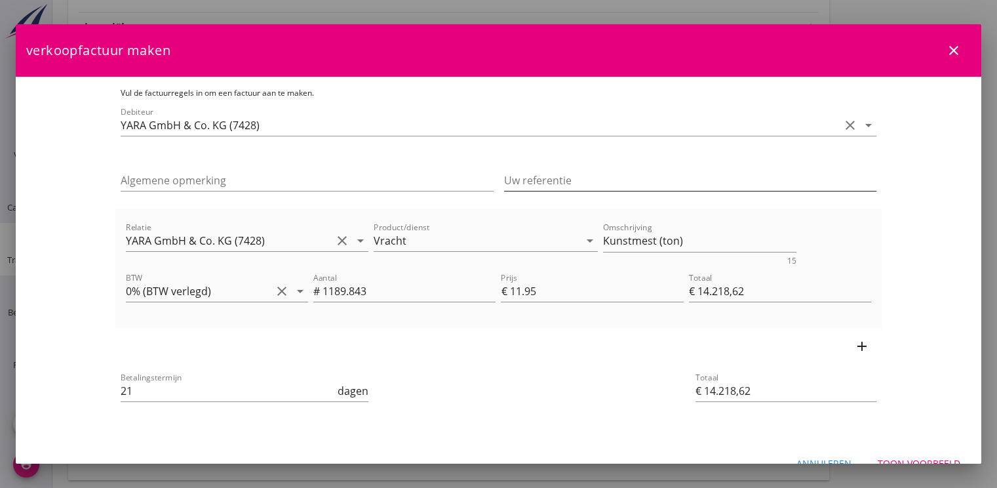
click at [564, 176] on input "Uw referentie" at bounding box center [690, 180] width 373 height 21
click at [571, 181] on input "Ship Doc Id" at bounding box center [690, 180] width 373 height 21
click at [549, 182] on input "Ship Doc Id" at bounding box center [690, 180] width 373 height 21
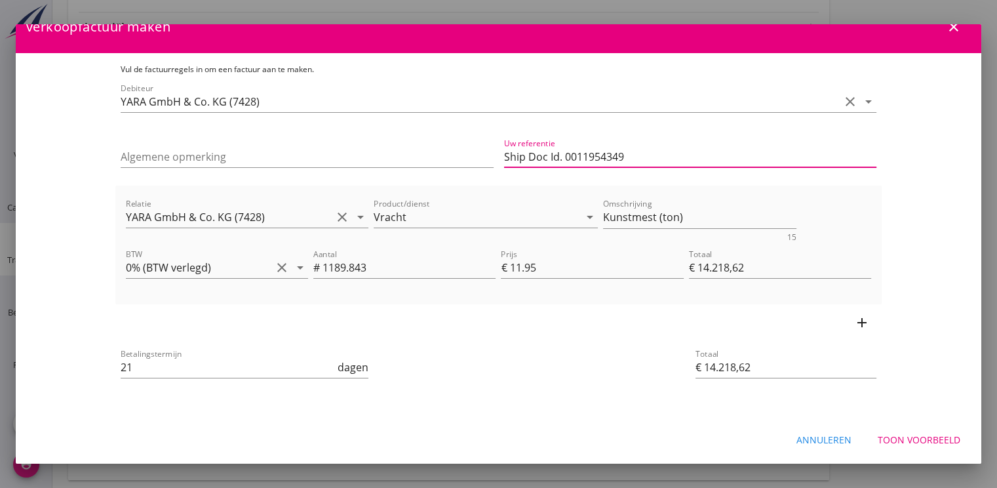
type input "Ship Doc Id. 0011954349"
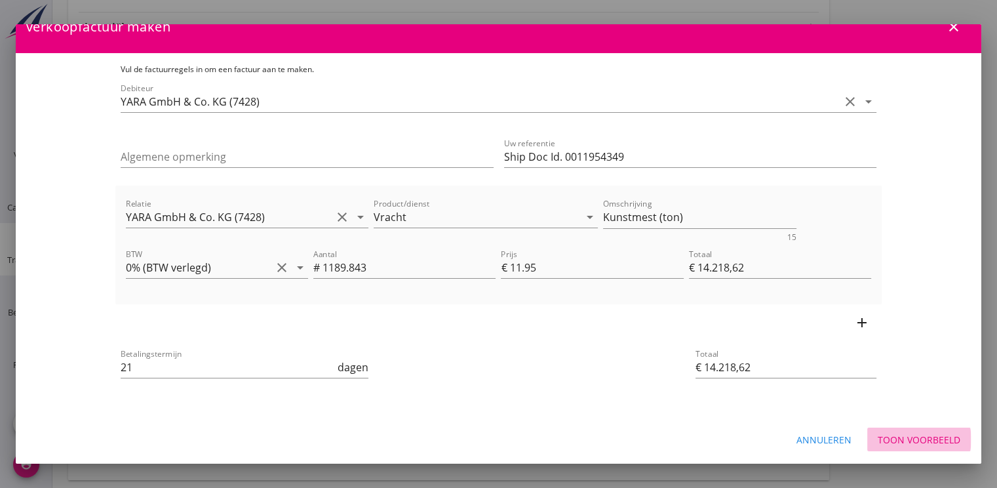
click at [902, 440] on div "Toon voorbeeld" at bounding box center [918, 439] width 83 height 14
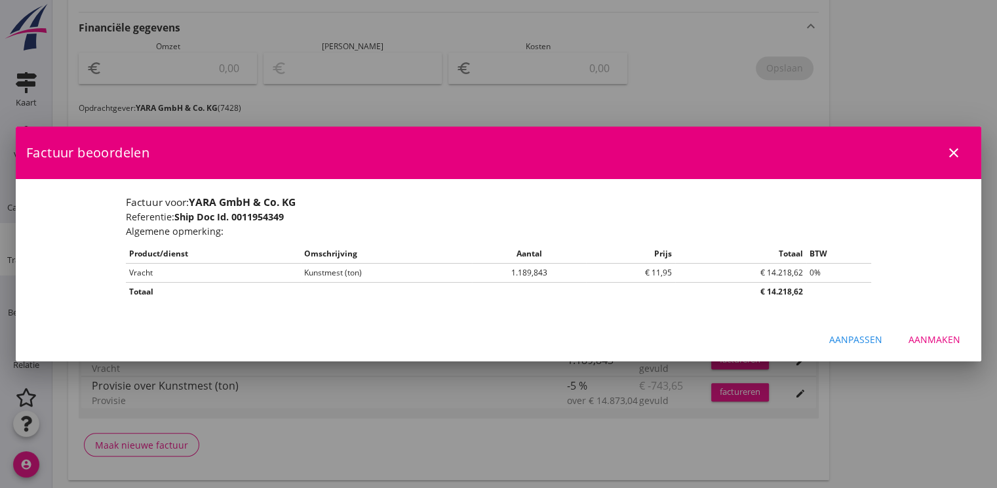
click at [961, 335] on button "Aanmaken" at bounding box center [934, 339] width 73 height 24
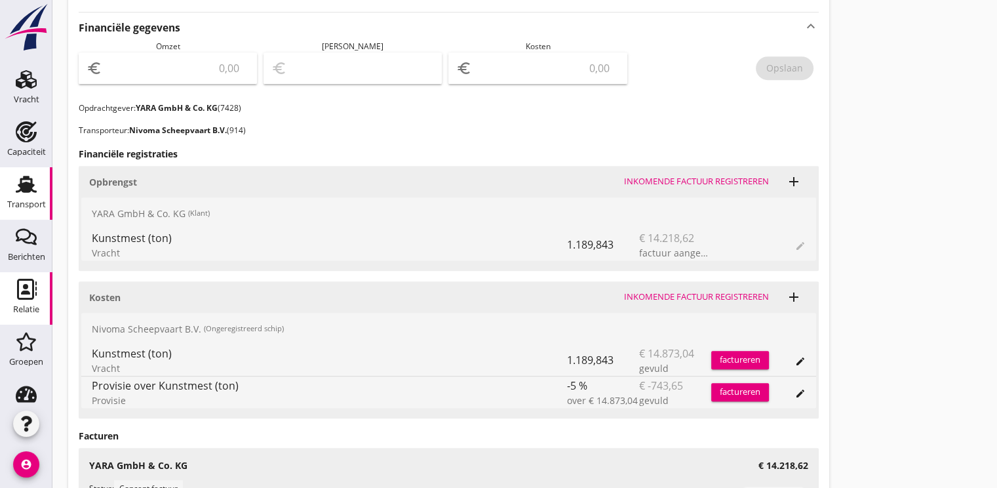
scroll to position [134, 0]
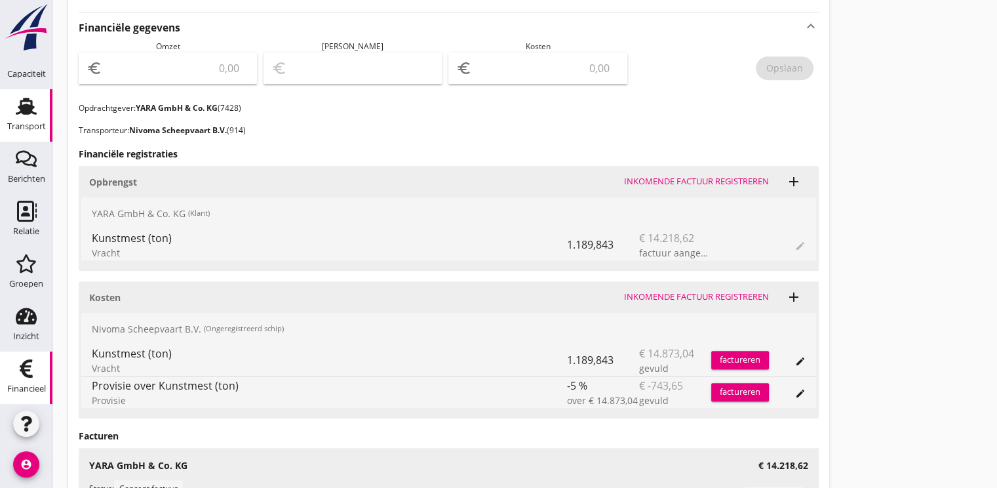
click at [26, 364] on icon "Financieel" at bounding box center [26, 368] width 21 height 21
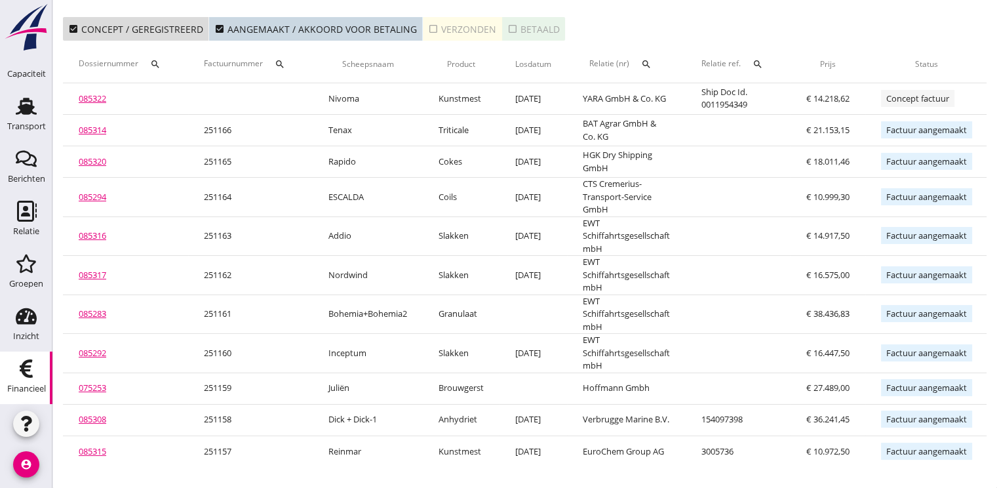
scroll to position [0, 147]
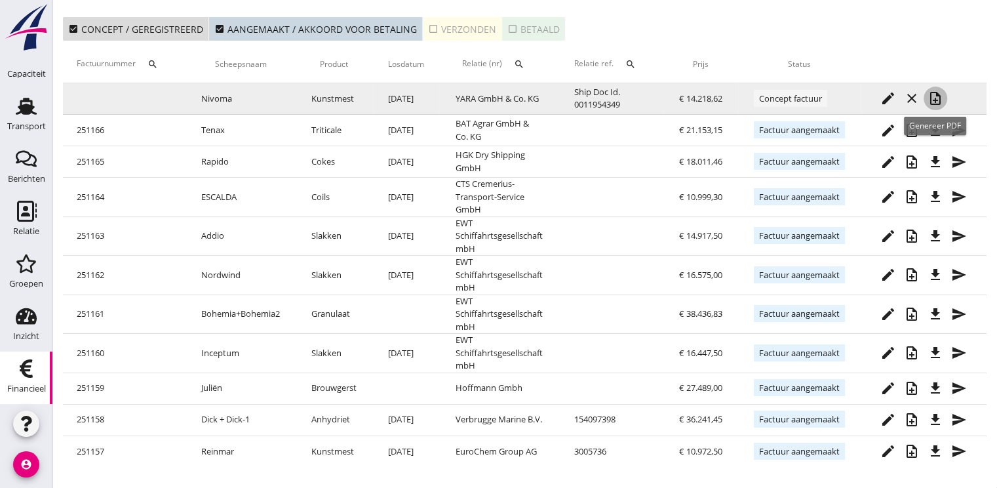
click at [934, 90] on icon "note_add" at bounding box center [935, 98] width 16 height 16
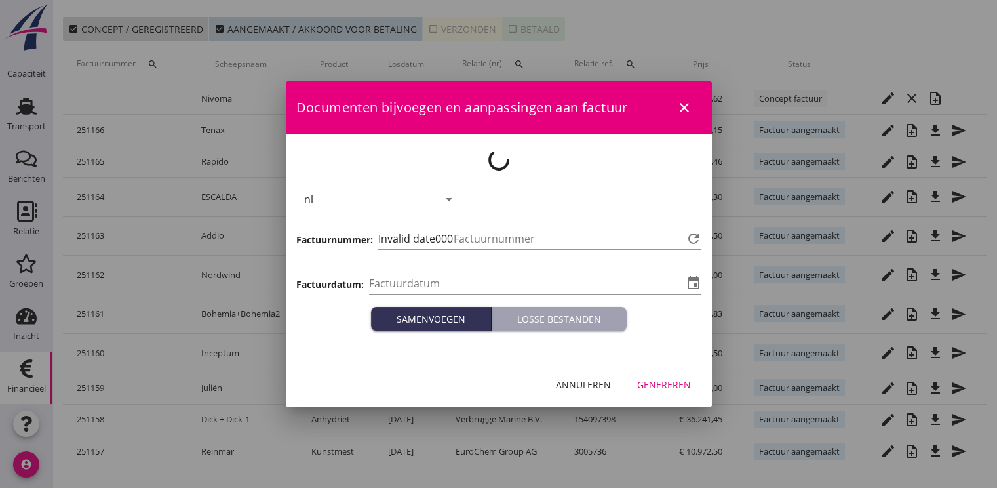
type input "[DATE]"
type input "1167"
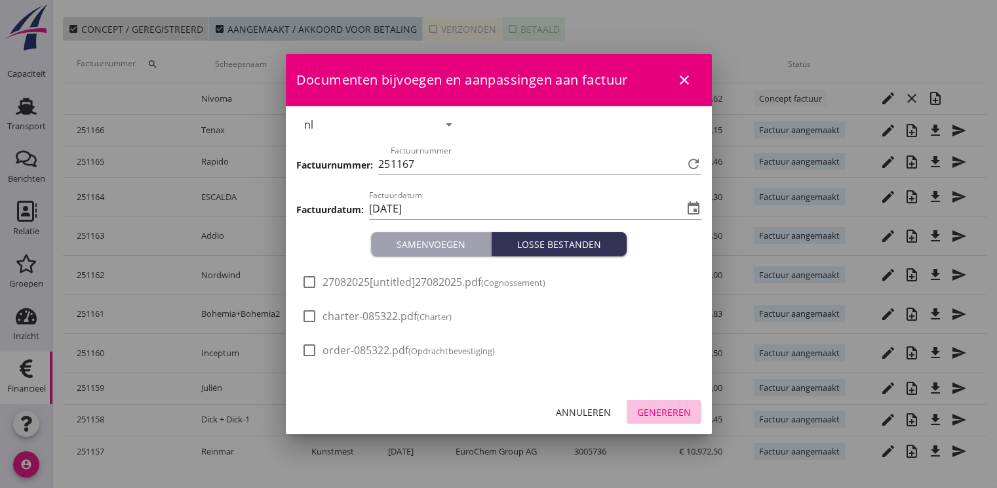
click at [667, 410] on div "Genereren" at bounding box center [664, 412] width 54 height 14
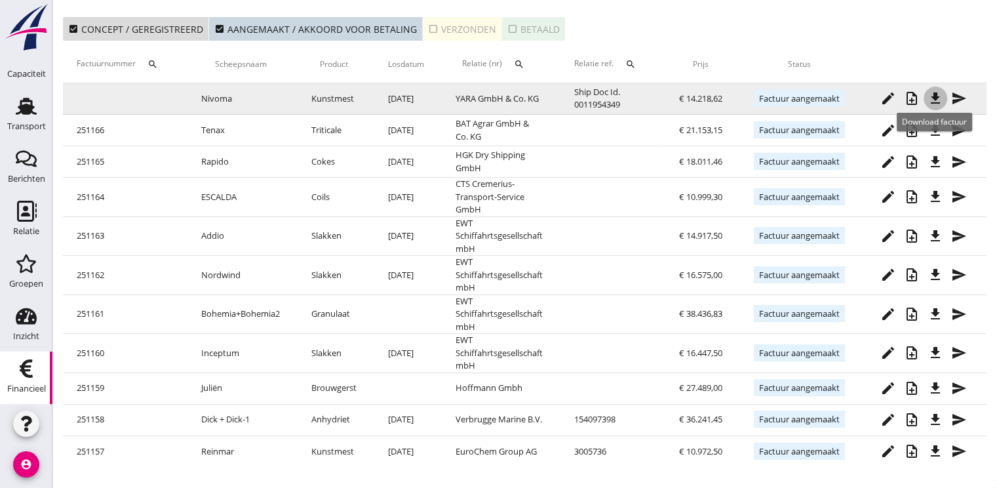
click at [940, 90] on icon "file_download" at bounding box center [935, 98] width 16 height 16
